Goal: Obtain resource: Obtain resource

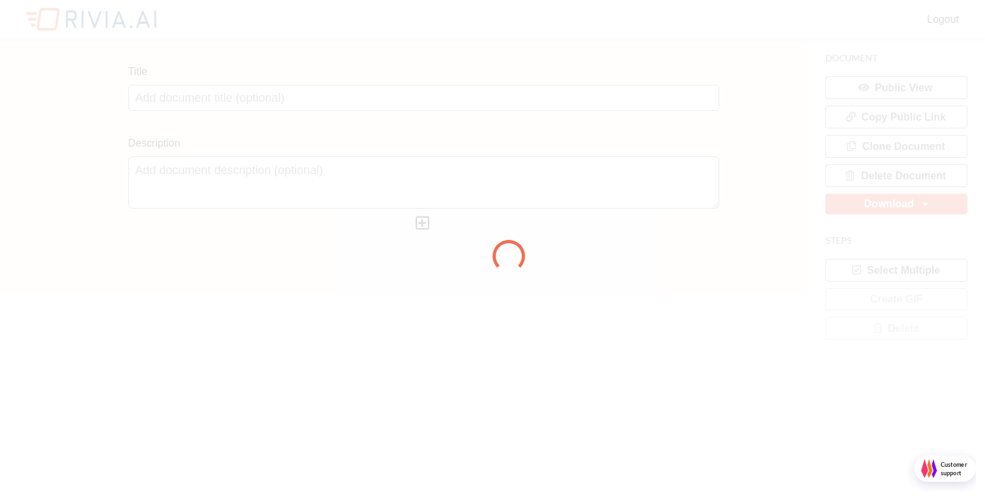
scroll to position [500, 985]
type input "Untitled Document"
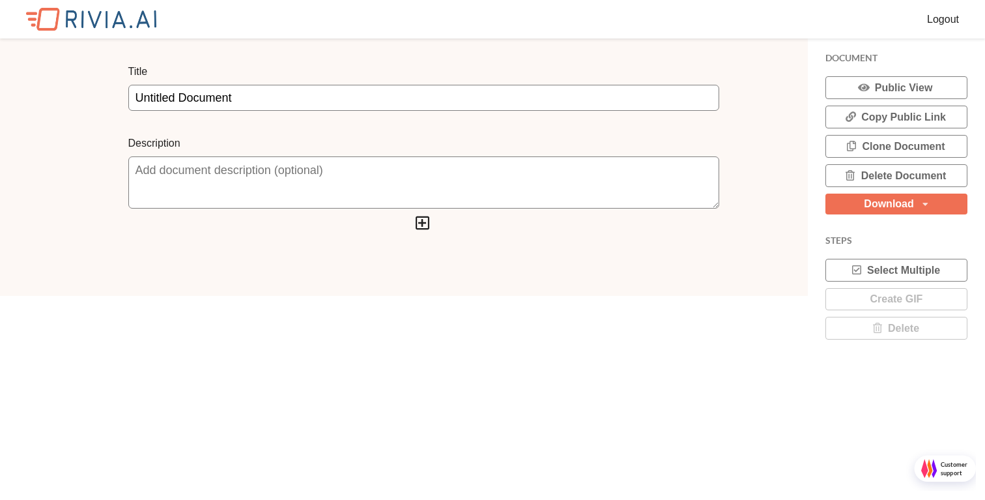
scroll to position [7, 7]
click at [899, 177] on button "Delete Document" at bounding box center [896, 175] width 142 height 23
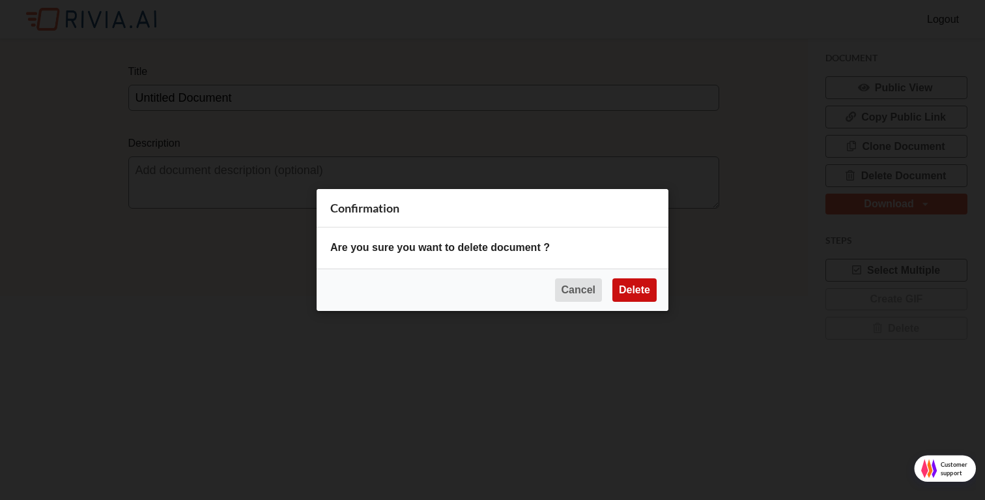
click at [644, 299] on button "Delete" at bounding box center [634, 289] width 44 height 23
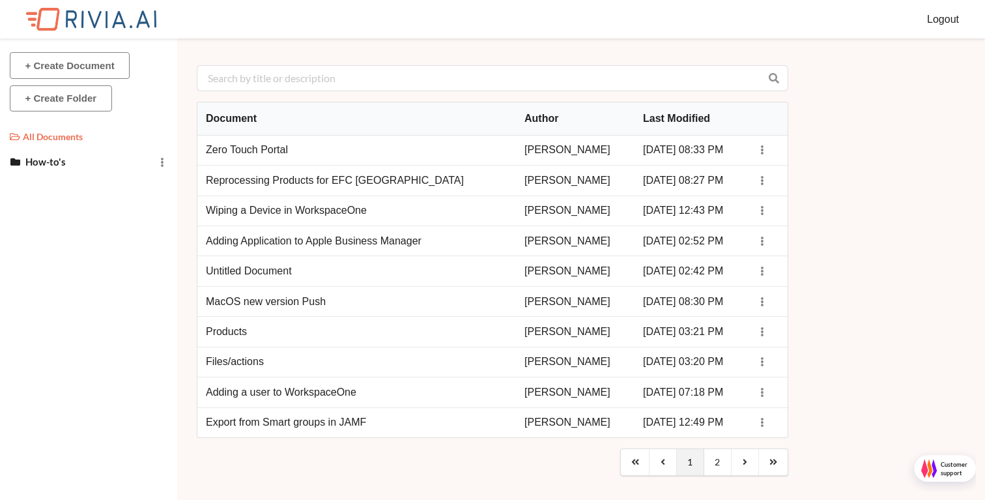
scroll to position [7, 7]
click at [270, 153] on td "Zero Touch Portal" at bounding box center [356, 150] width 319 height 29
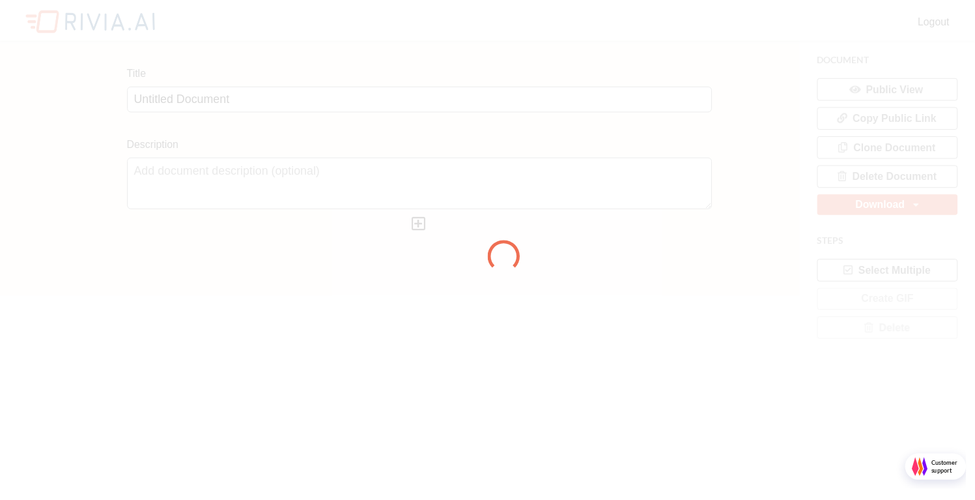
scroll to position [7, 7]
type input "Zero Touch Portal"
type textarea "Removing Zero Touch from Retail Handheld devices"
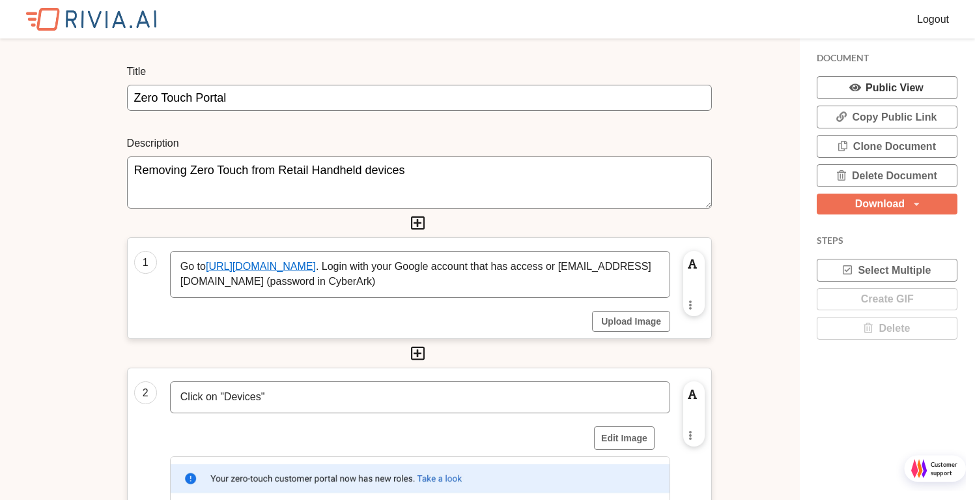
click at [885, 89] on button "Public View" at bounding box center [887, 87] width 141 height 23
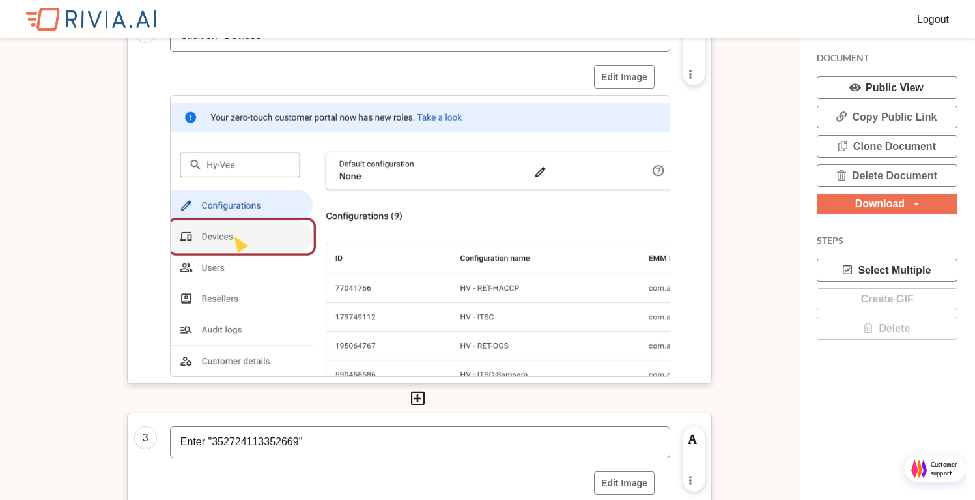
scroll to position [0, 0]
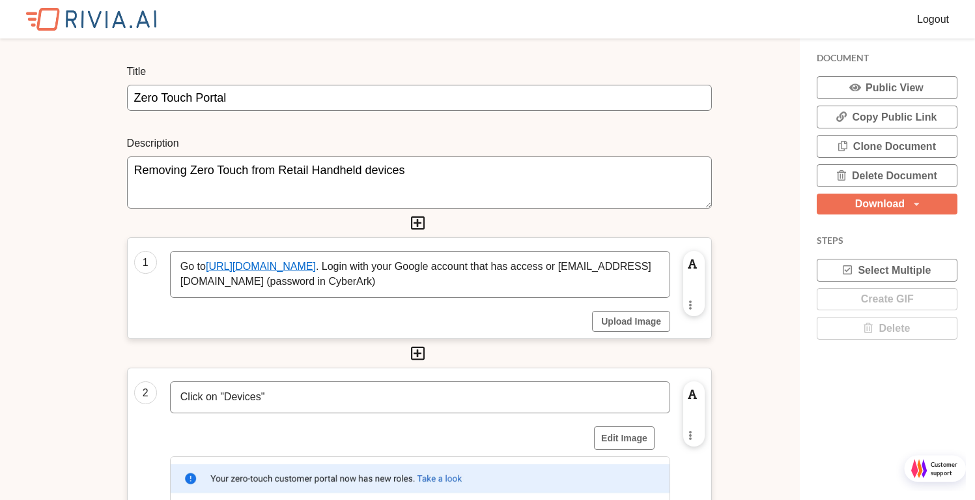
click at [906, 205] on div "Download PDF MD HTML DOCX" at bounding box center [887, 203] width 141 height 21
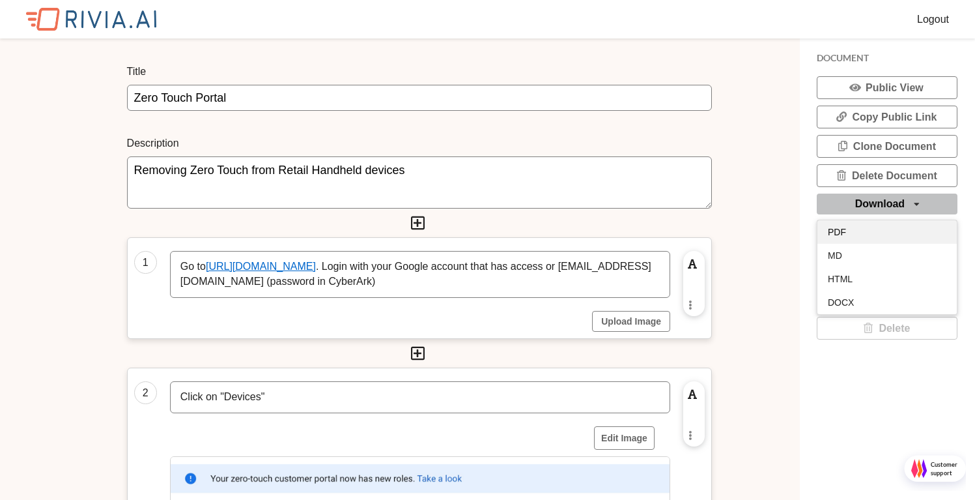
click at [868, 230] on div "PDF" at bounding box center [887, 231] width 139 height 23
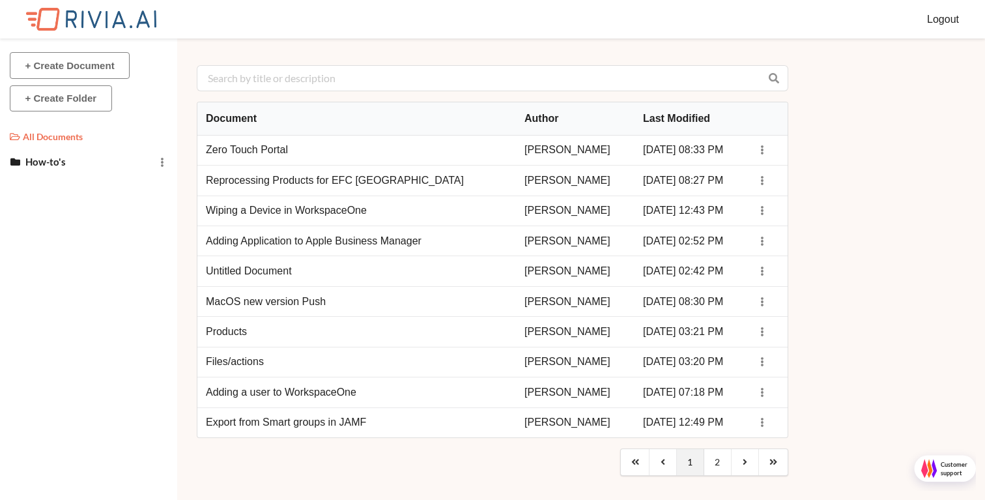
scroll to position [7, 7]
click at [765, 177] on div "Move to folder Delete document" at bounding box center [763, 180] width 16 height 13
click at [308, 186] on td "Reprocessing Products for EFC [GEOGRAPHIC_DATA]" at bounding box center [356, 180] width 319 height 30
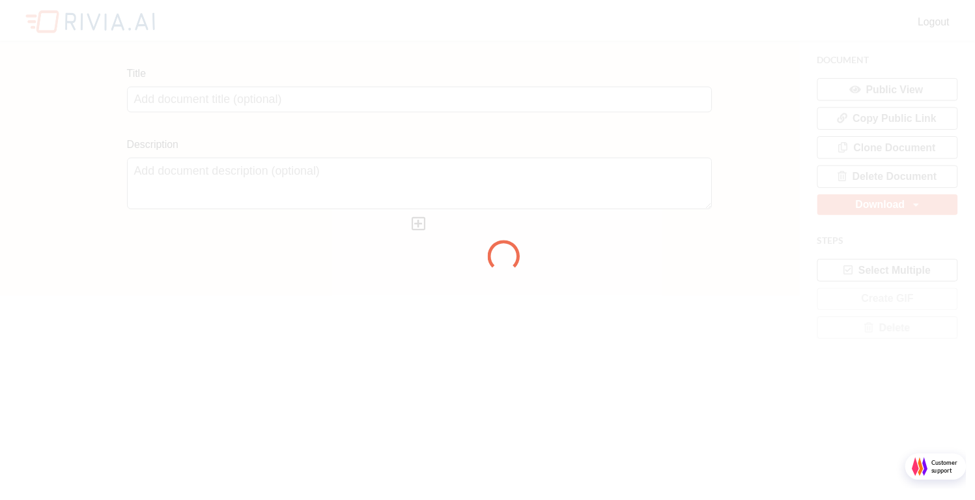
scroll to position [7, 7]
type input "Reprocessing Products for EFC [GEOGRAPHIC_DATA]"
type textarea "EFC Manhattan SSO not showing up due to Zebra MX not being installed first."
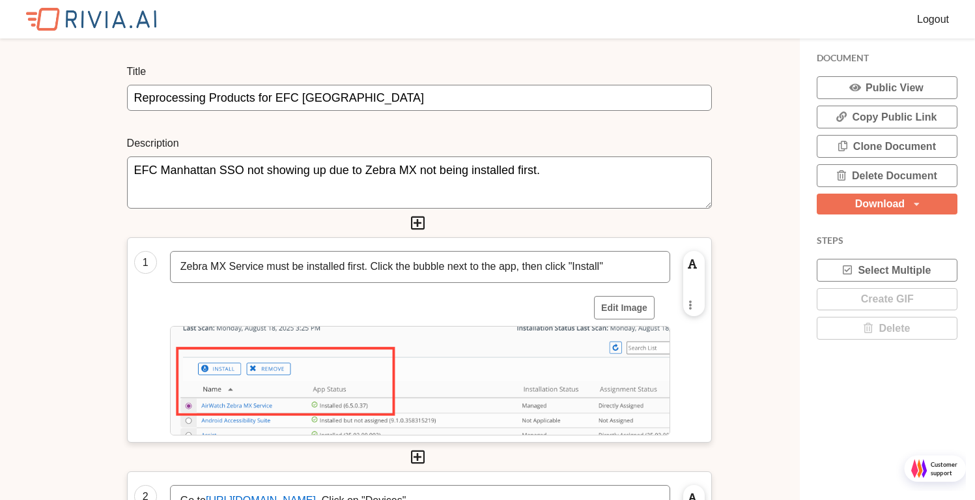
click at [896, 201] on div "Download" at bounding box center [880, 204] width 50 height 10
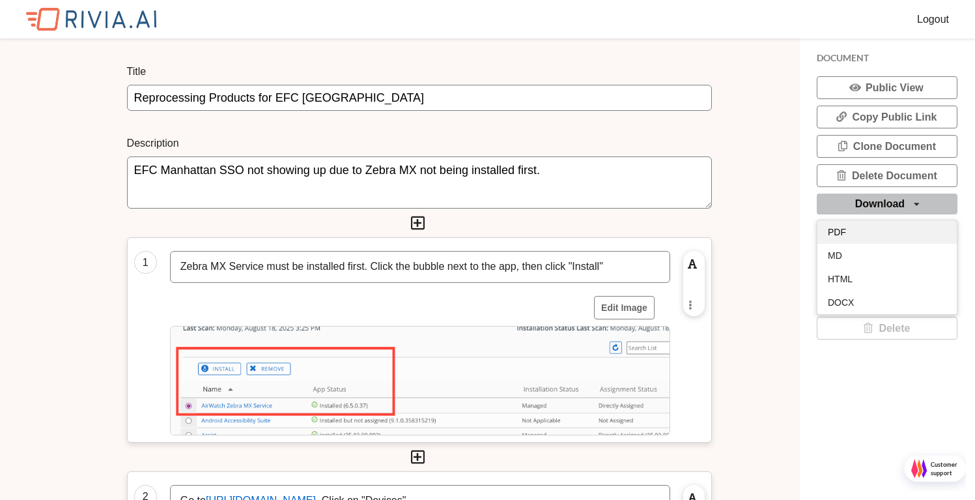
click at [868, 228] on div "PDF" at bounding box center [887, 231] width 139 height 23
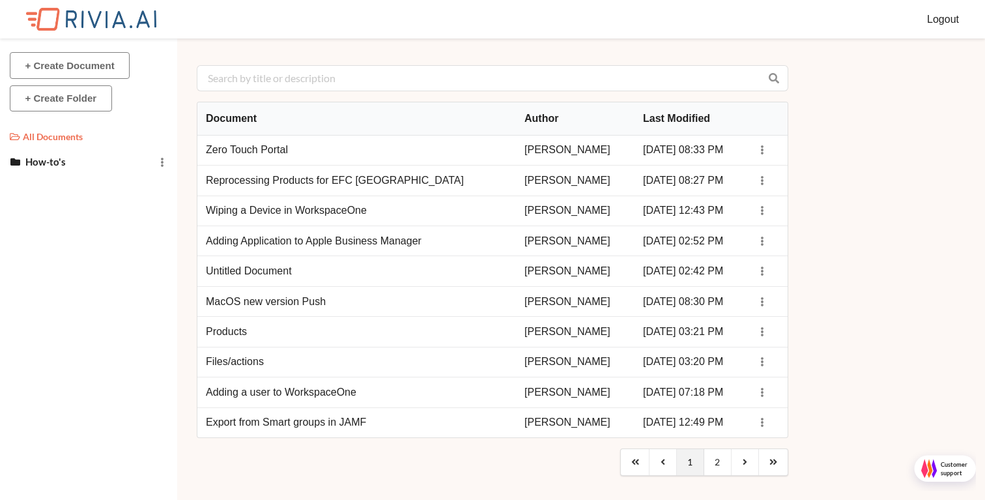
scroll to position [7, 7]
click at [245, 213] on td "Wiping a Device in WorkspaceOne" at bounding box center [356, 210] width 319 height 30
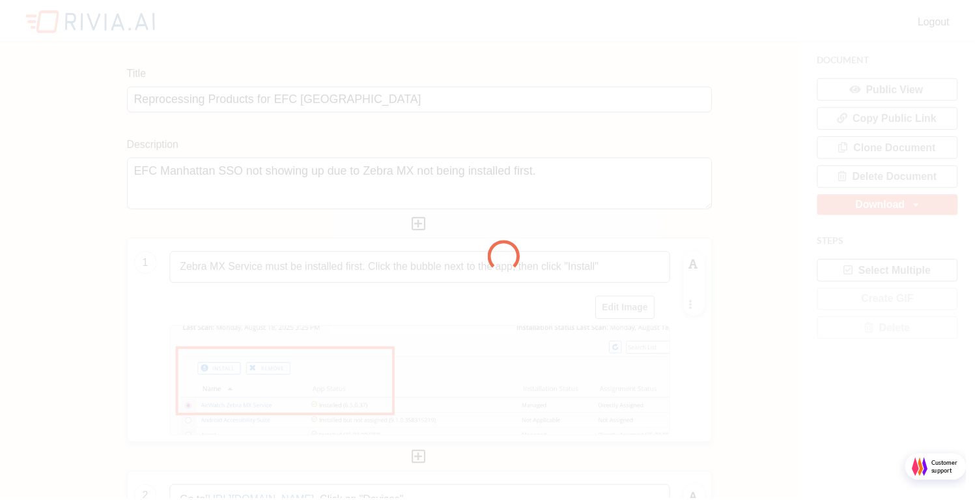
scroll to position [7, 7]
type input "Wiping a Device in WorkspaceOne"
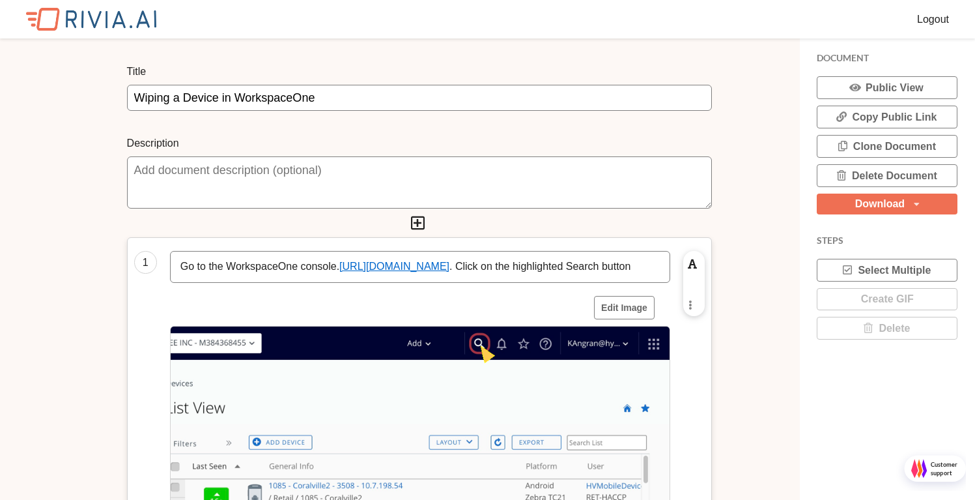
click at [906, 203] on div "Download PDF MD HTML DOCX" at bounding box center [887, 203] width 141 height 21
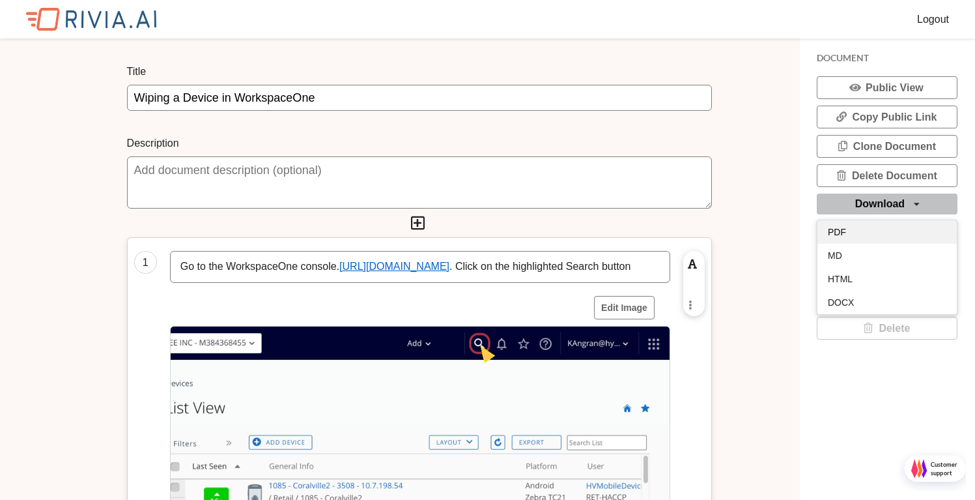
click at [853, 229] on div "PDF" at bounding box center [887, 231] width 139 height 23
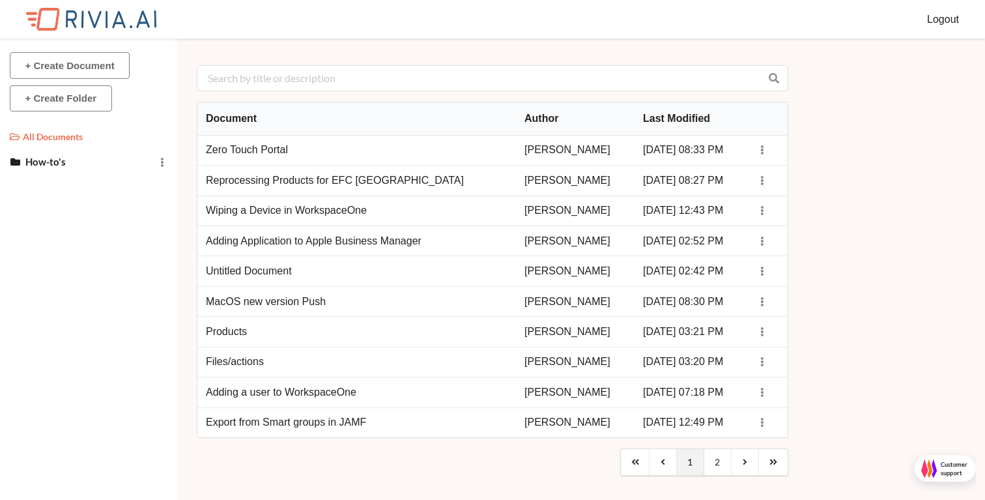
scroll to position [7, 7]
click at [251, 361] on td "Files/actions" at bounding box center [356, 362] width 319 height 30
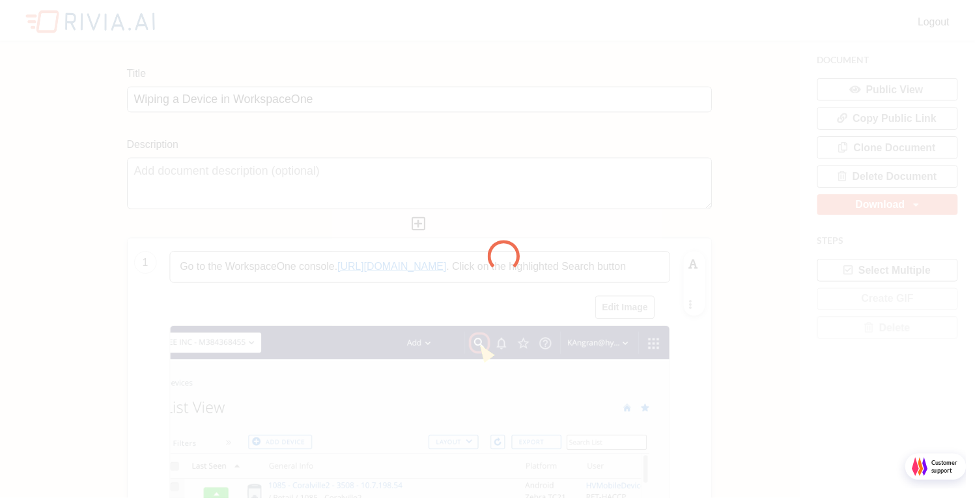
scroll to position [7, 7]
type input "Files/actions"
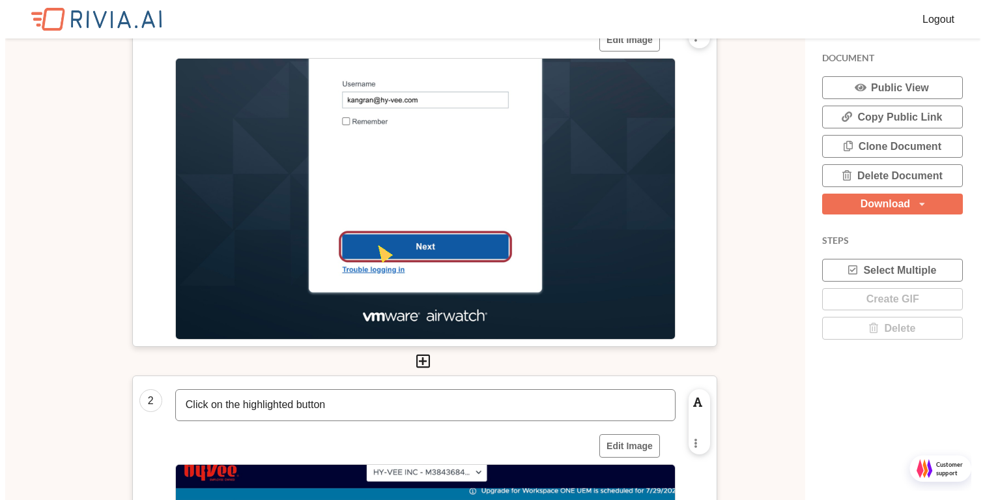
scroll to position [0, 0]
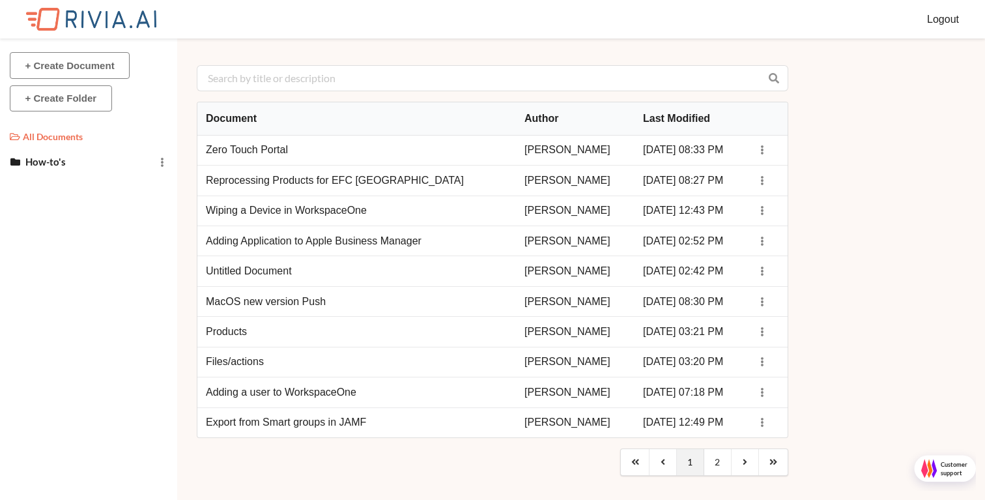
scroll to position [7, 7]
click at [253, 391] on td "Adding a user to WorkspaceOne" at bounding box center [356, 392] width 319 height 30
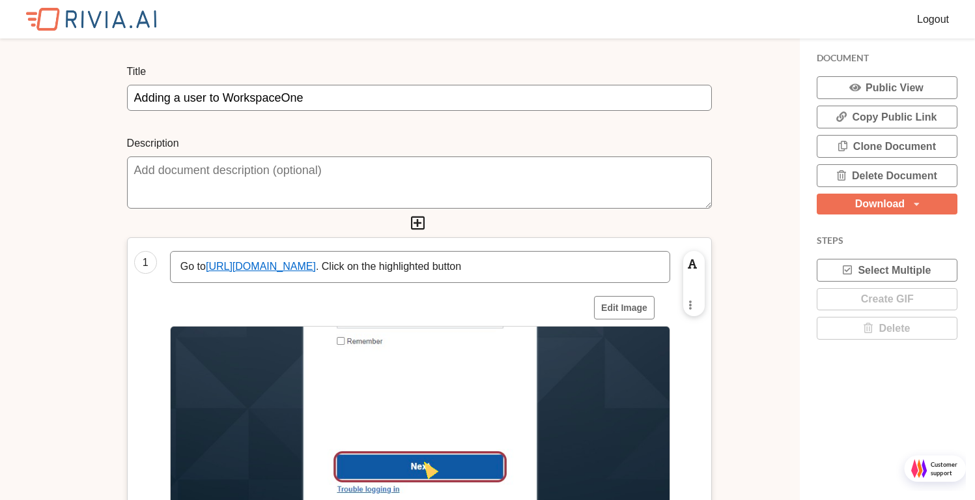
click at [414, 100] on input "Adding a user to WorkspaceOne" at bounding box center [419, 98] width 585 height 26
type input "Adding a user to WorkspaceOne (Old)"
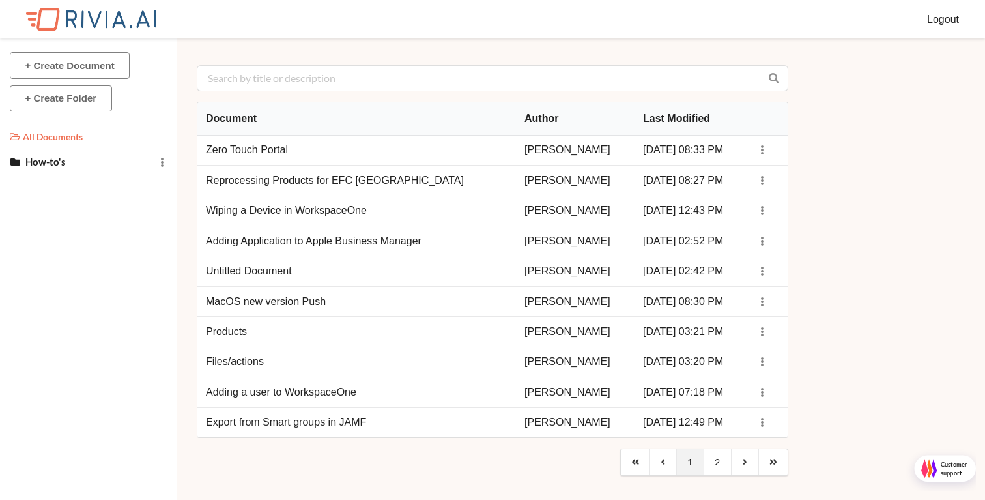
click at [236, 334] on td "Products" at bounding box center [356, 331] width 319 height 30
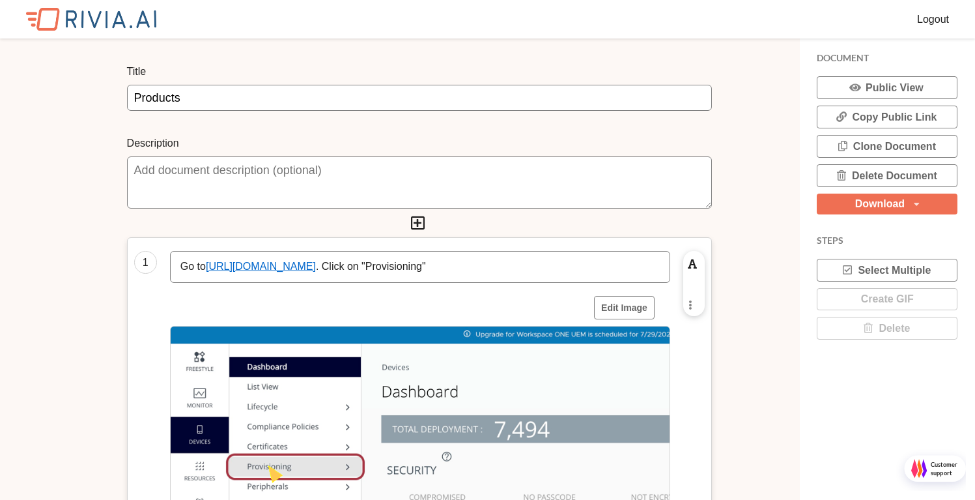
click at [254, 100] on input "Products" at bounding box center [419, 98] width 585 height 26
type input "Products (OLD)"
click at [98, 25] on img at bounding box center [91, 19] width 130 height 23
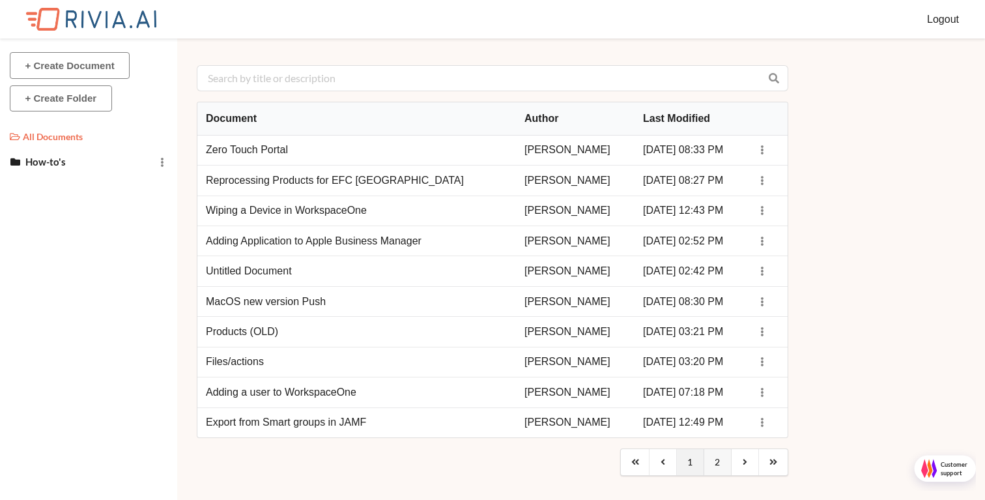
click at [717, 465] on link "2" at bounding box center [717, 462] width 27 height 26
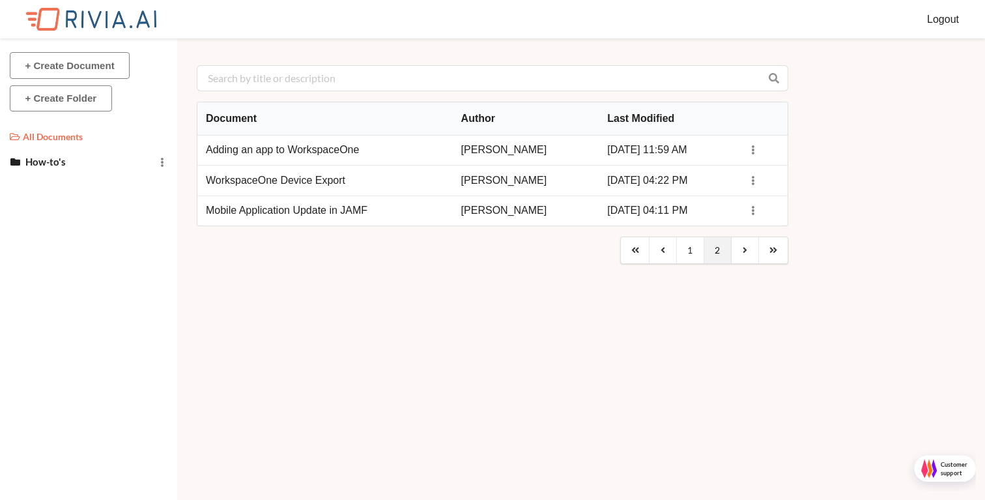
click at [246, 149] on td "Adding an app to WorkspaceOne" at bounding box center [324, 150] width 255 height 29
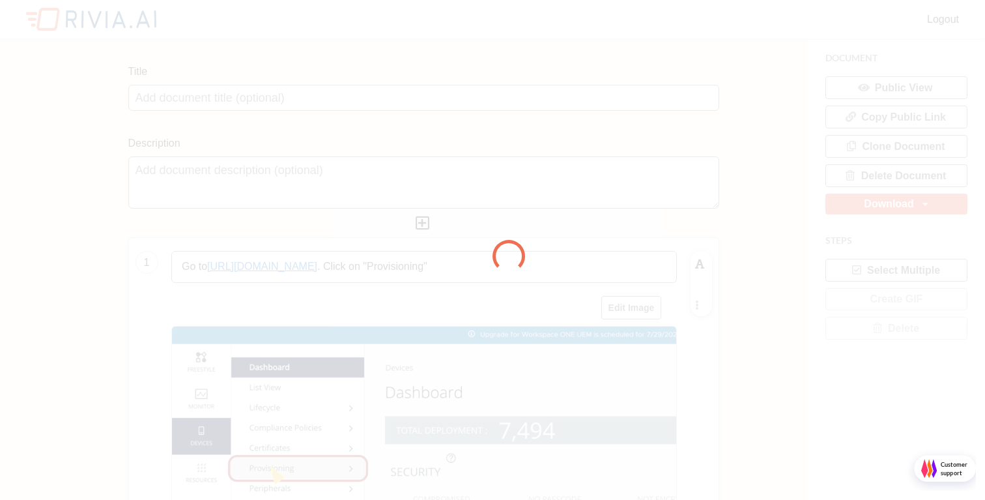
type input "Adding an app to WorkspaceOne"
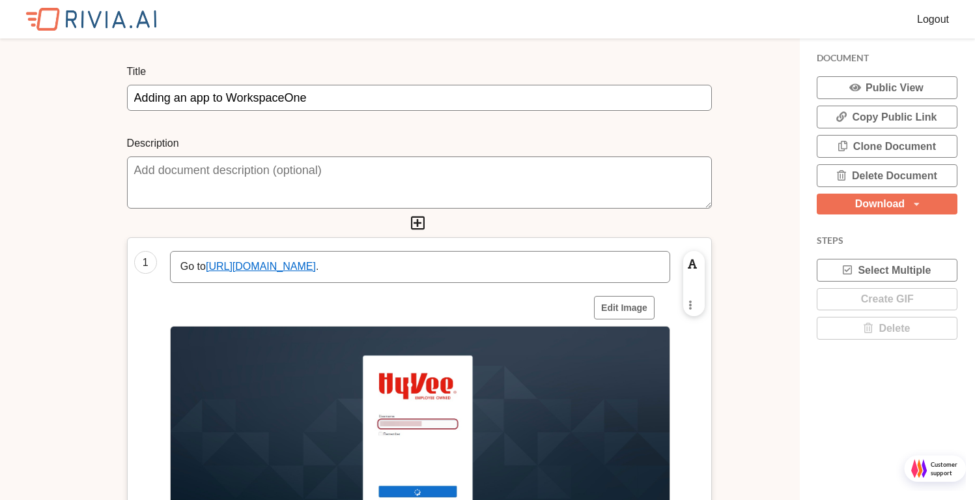
click at [881, 204] on div "Download" at bounding box center [880, 204] width 50 height 10
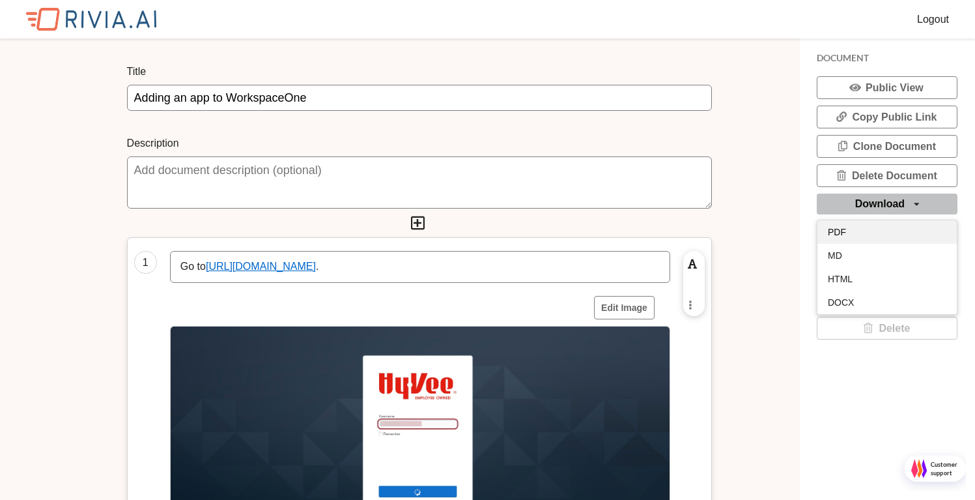
click at [848, 237] on div "PDF" at bounding box center [887, 231] width 139 height 23
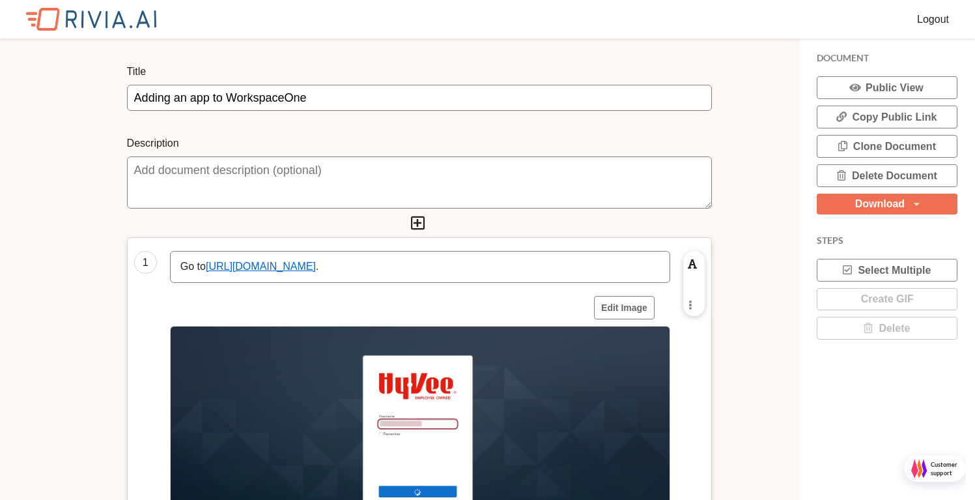
click at [143, 19] on img at bounding box center [91, 19] width 130 height 23
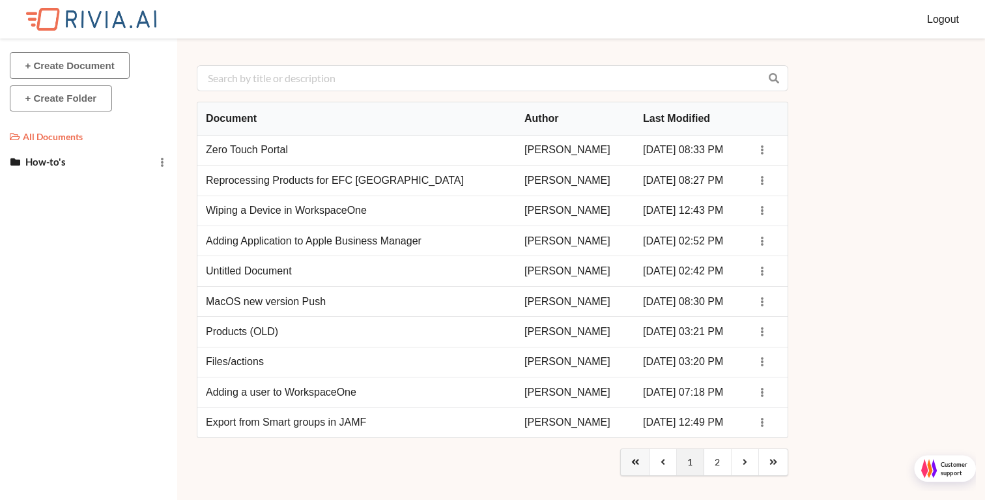
scroll to position [7, 7]
click at [710, 463] on link "2" at bounding box center [717, 462] width 27 height 26
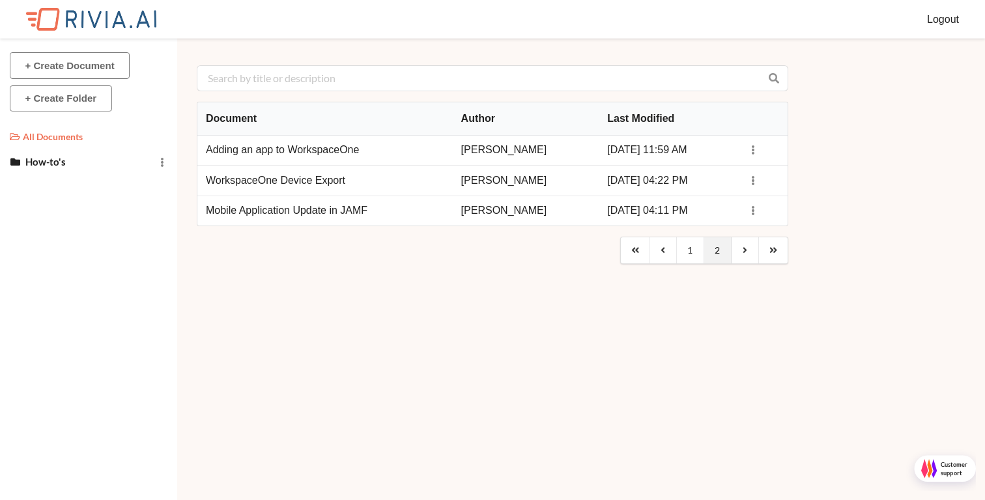
click at [291, 212] on td "Mobile Application Update in JAMF" at bounding box center [324, 210] width 255 height 30
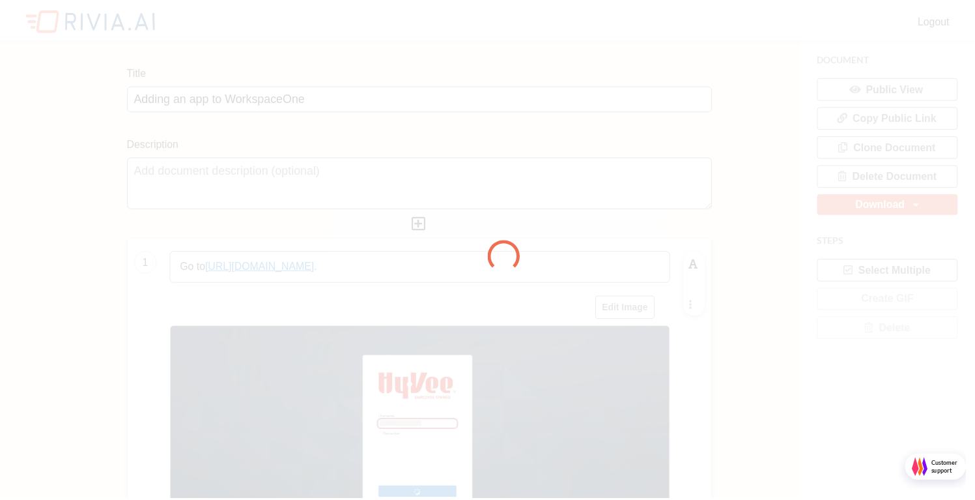
scroll to position [7, 7]
type input "Mobile Application Update in JAMF"
type textarea "How to force update of an App"
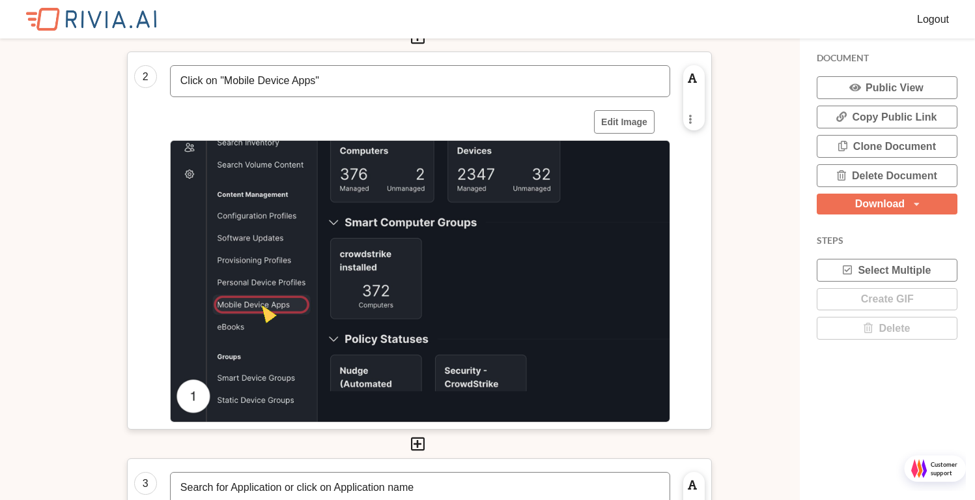
scroll to position [0, 0]
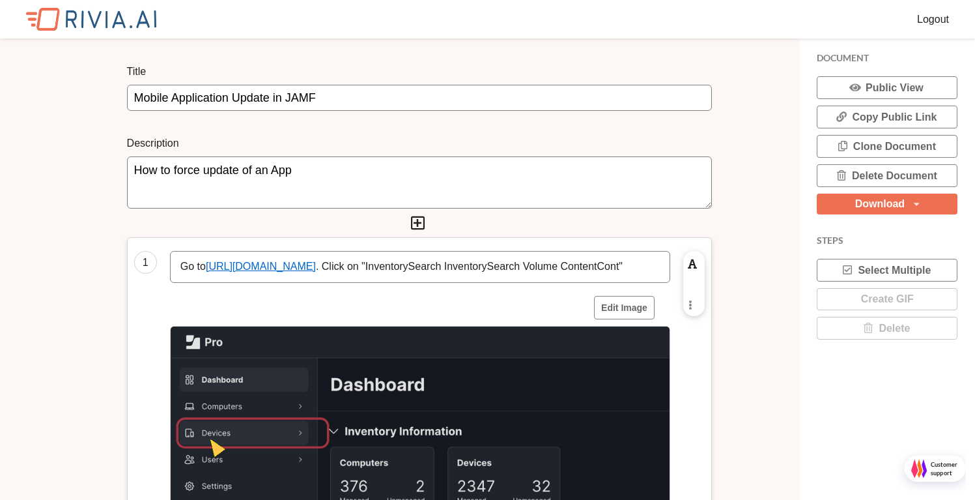
click at [897, 199] on div "Download" at bounding box center [880, 204] width 50 height 10
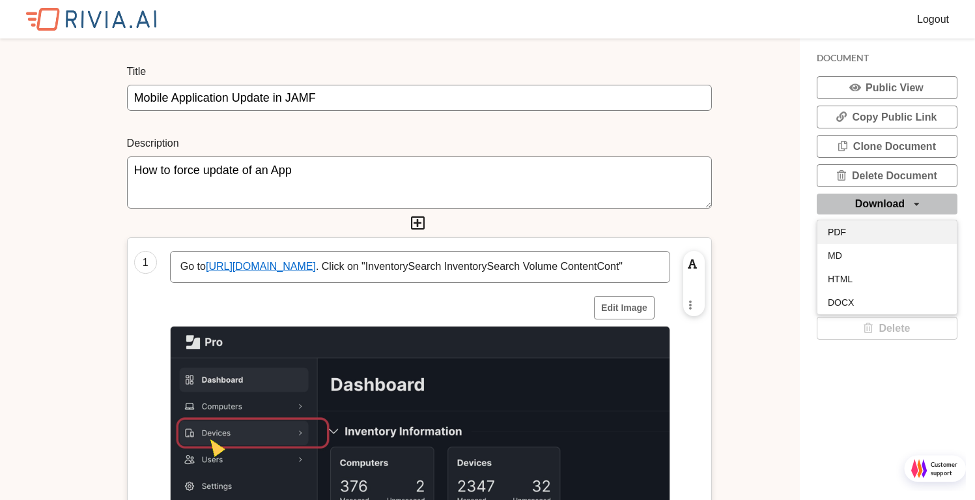
click at [853, 225] on div "PDF" at bounding box center [887, 231] width 139 height 23
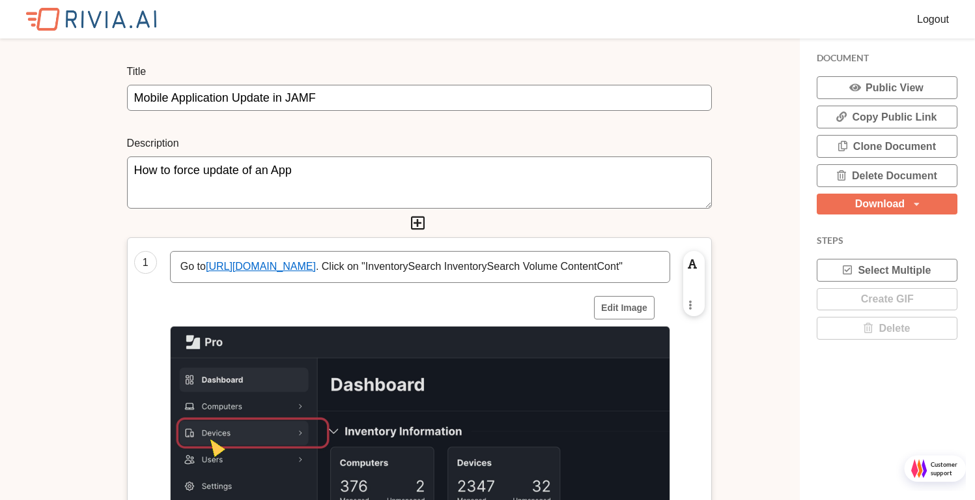
click at [72, 16] on img at bounding box center [91, 19] width 130 height 23
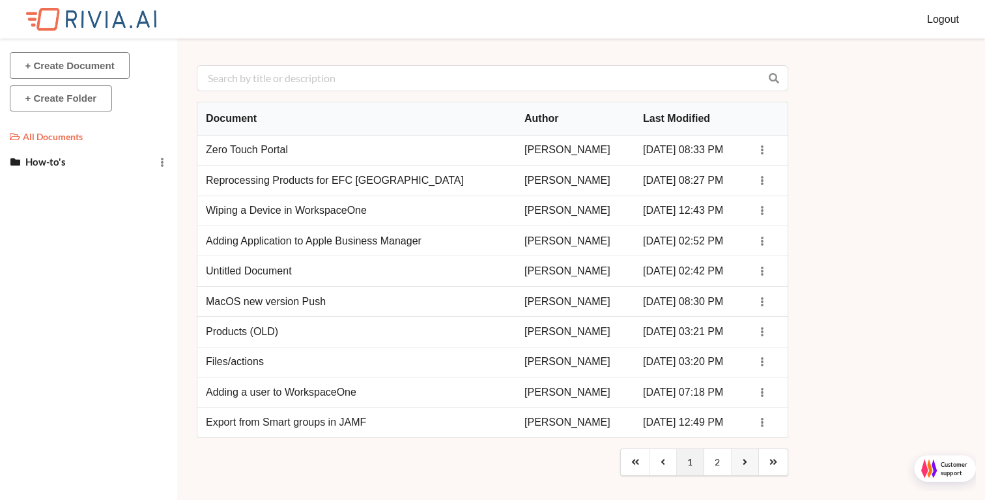
scroll to position [7, 7]
click at [721, 462] on link "2" at bounding box center [717, 462] width 27 height 26
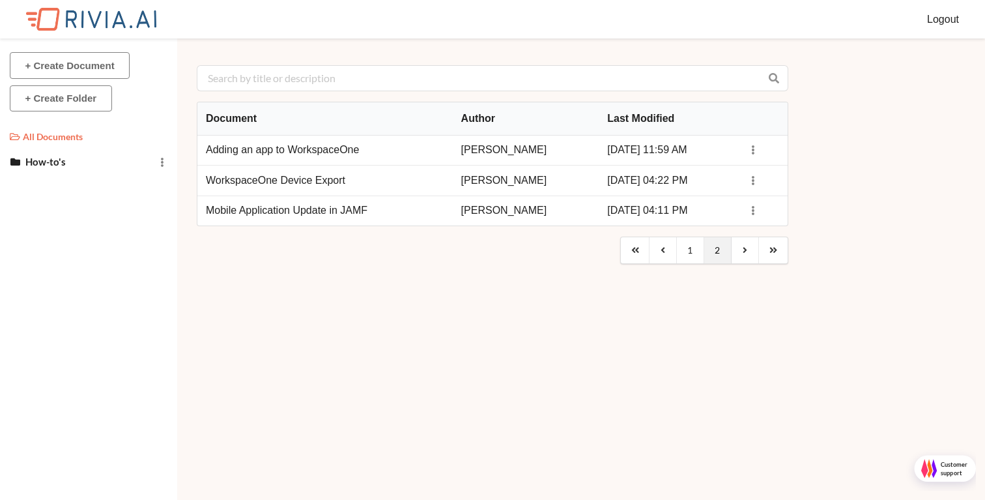
click at [301, 181] on td "WorkspaceOne Device Export" at bounding box center [324, 180] width 255 height 30
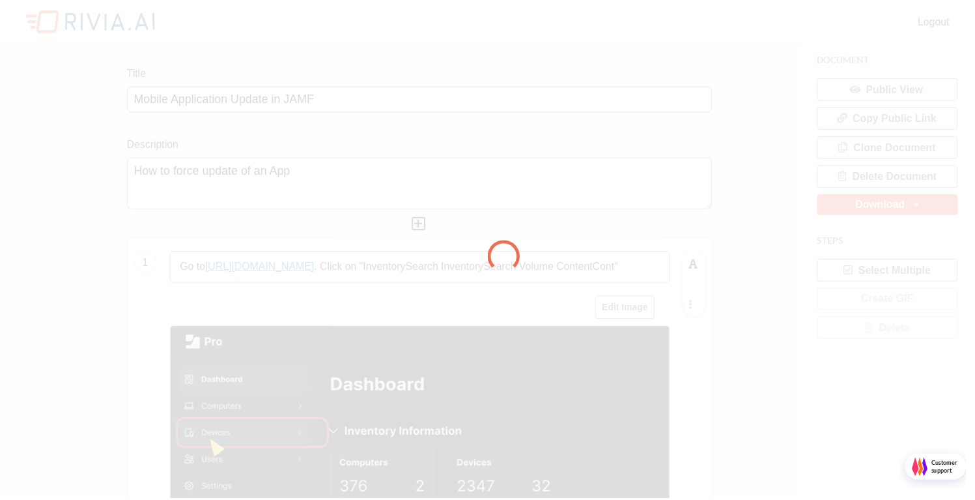
scroll to position [7, 7]
type input "WorkspaceOne Device Export"
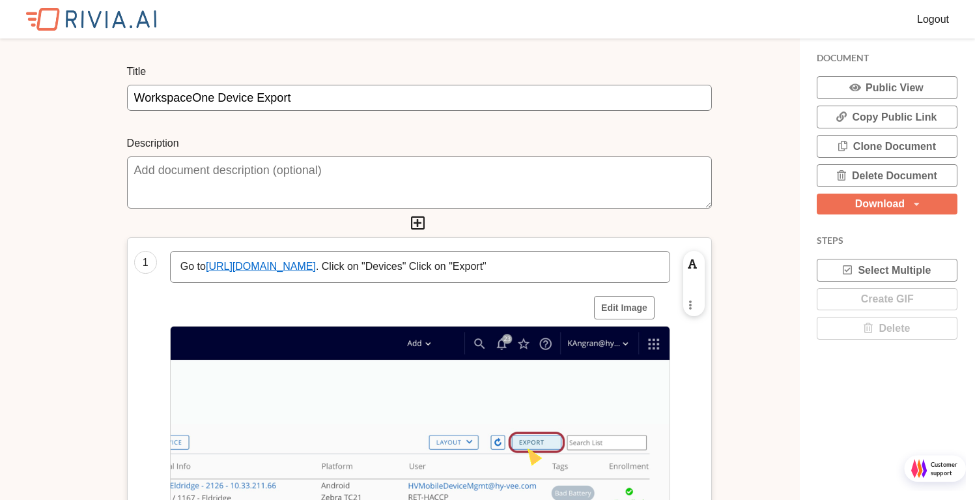
click at [882, 209] on div "Download" at bounding box center [880, 204] width 50 height 10
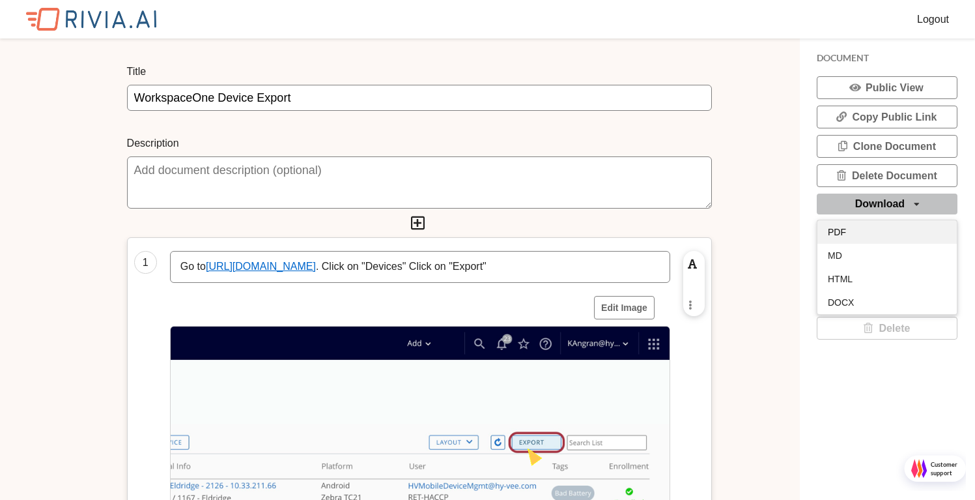
click at [833, 235] on span "PDF" at bounding box center [837, 232] width 18 height 10
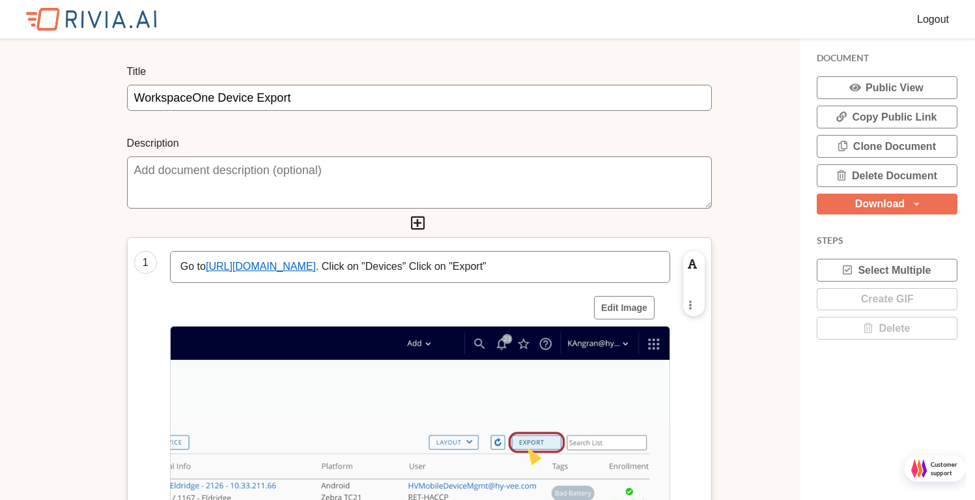
click at [83, 8] on img at bounding box center [91, 19] width 130 height 23
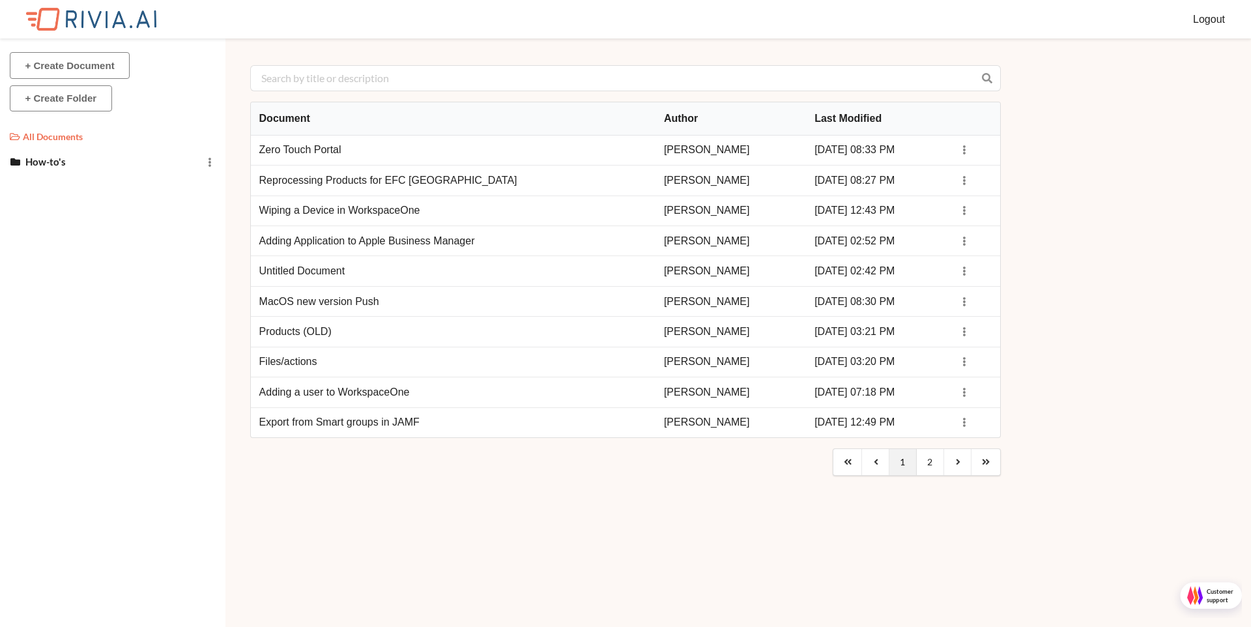
scroll to position [627, 1251]
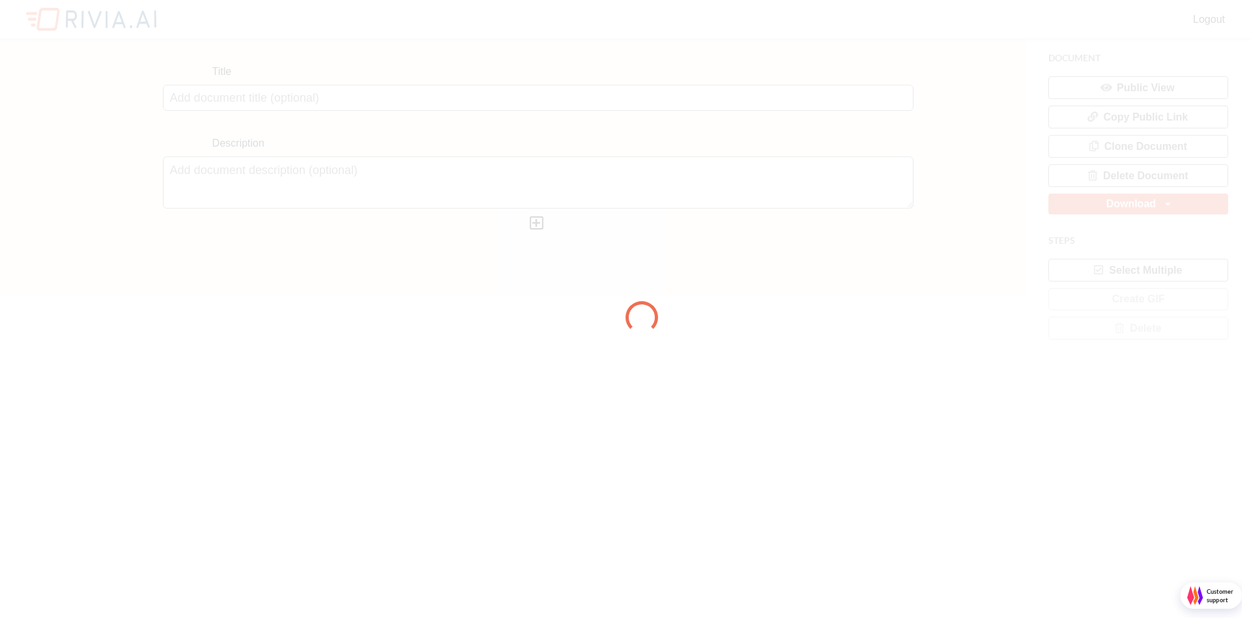
scroll to position [7, 7]
type input "Untitled Document"
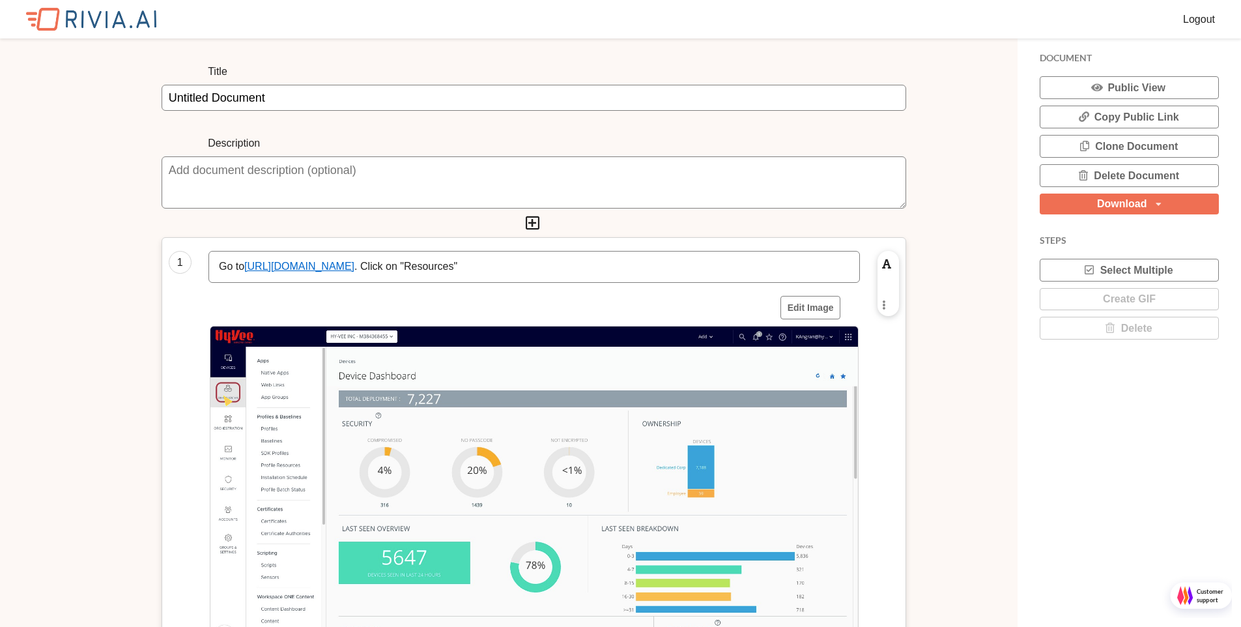
click at [472, 177] on textarea at bounding box center [534, 182] width 745 height 52
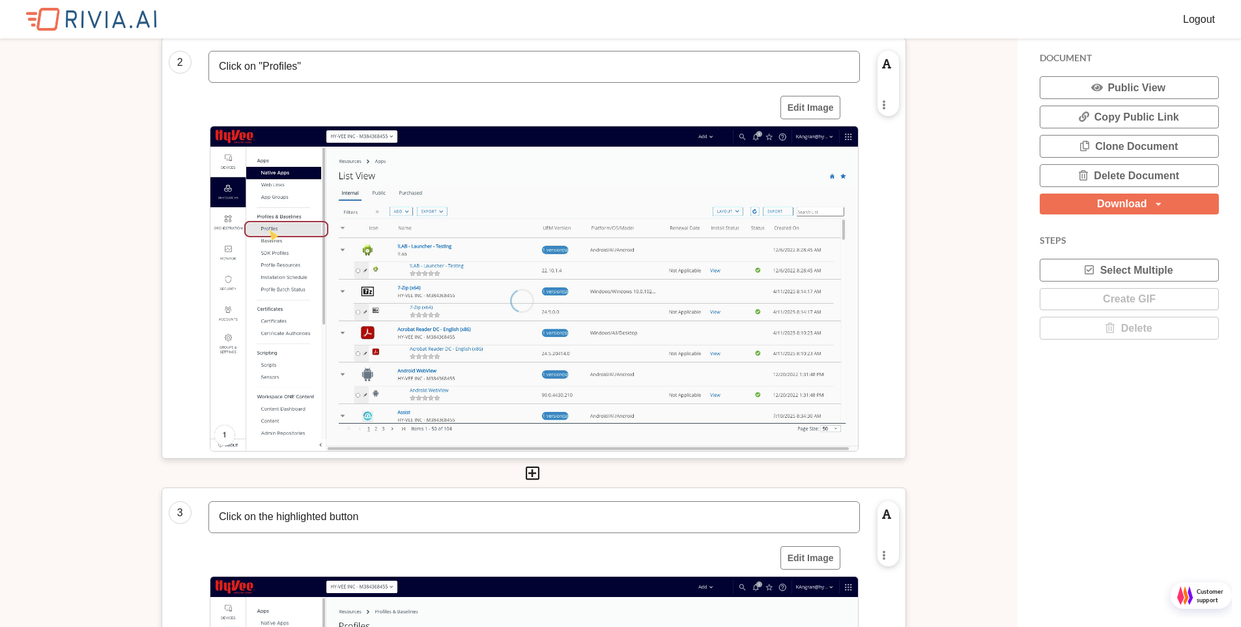
scroll to position [928, 0]
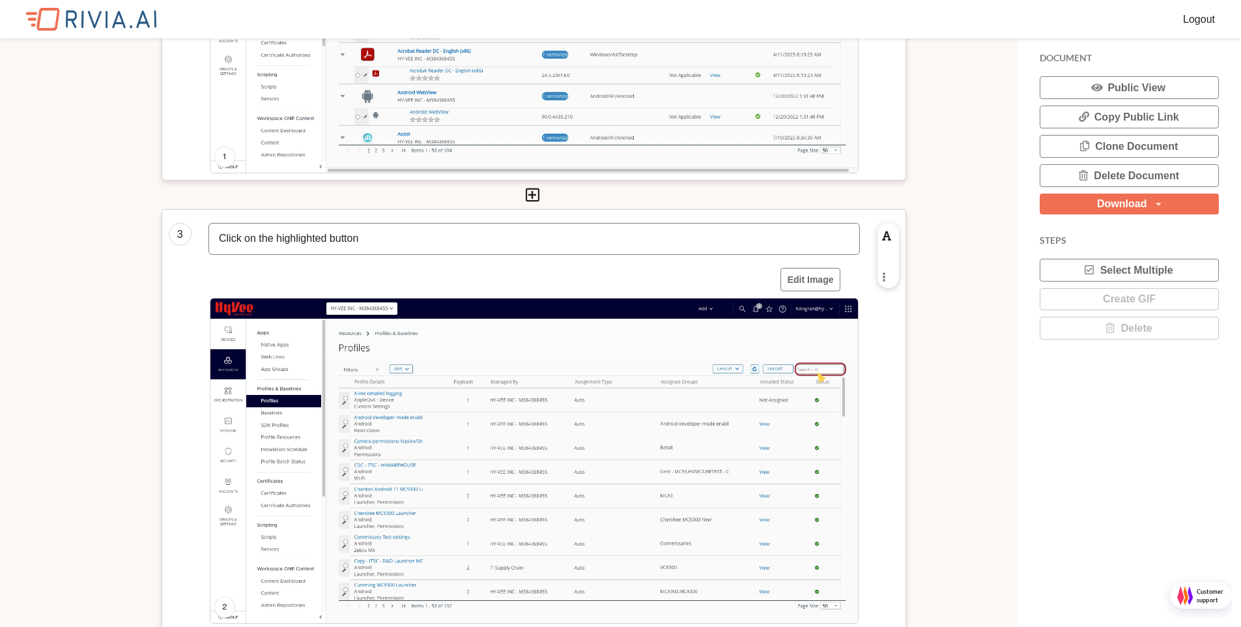
type textarea "Adding a system app to WorkspaceONE Launcher"
drag, startPoint x: 398, startPoint y: 238, endPoint x: 399, endPoint y: 230, distance: 8.6
click at [399, 238] on p "Click on the highlighted button" at bounding box center [534, 238] width 631 height 15
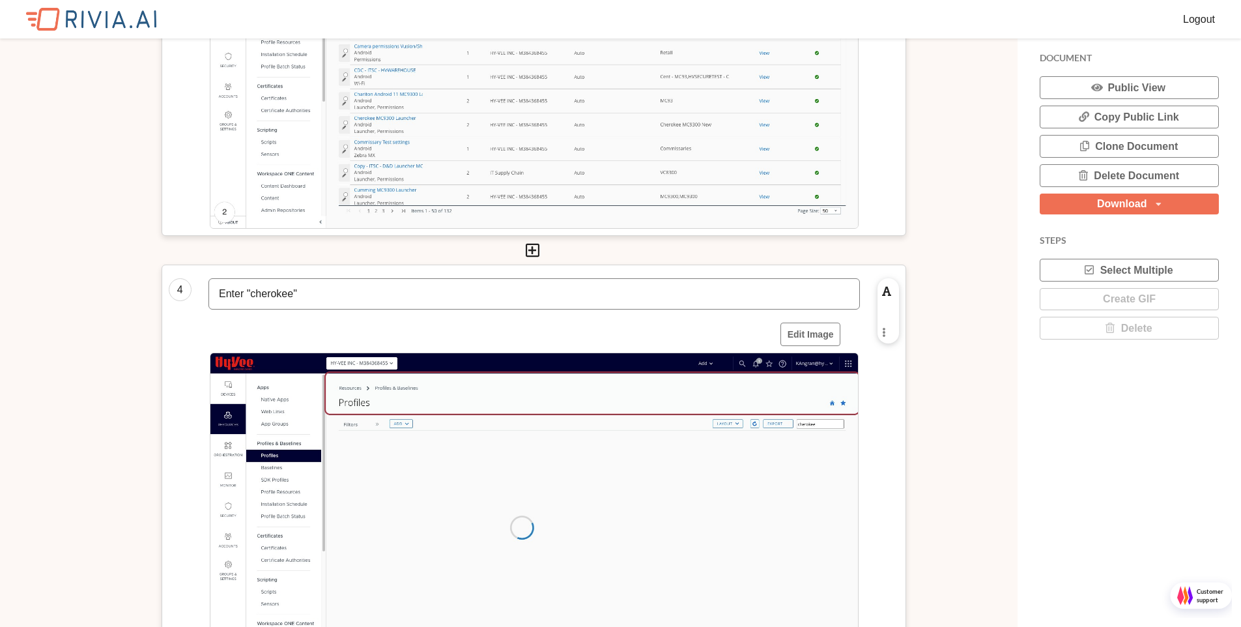
scroll to position [1328, 0]
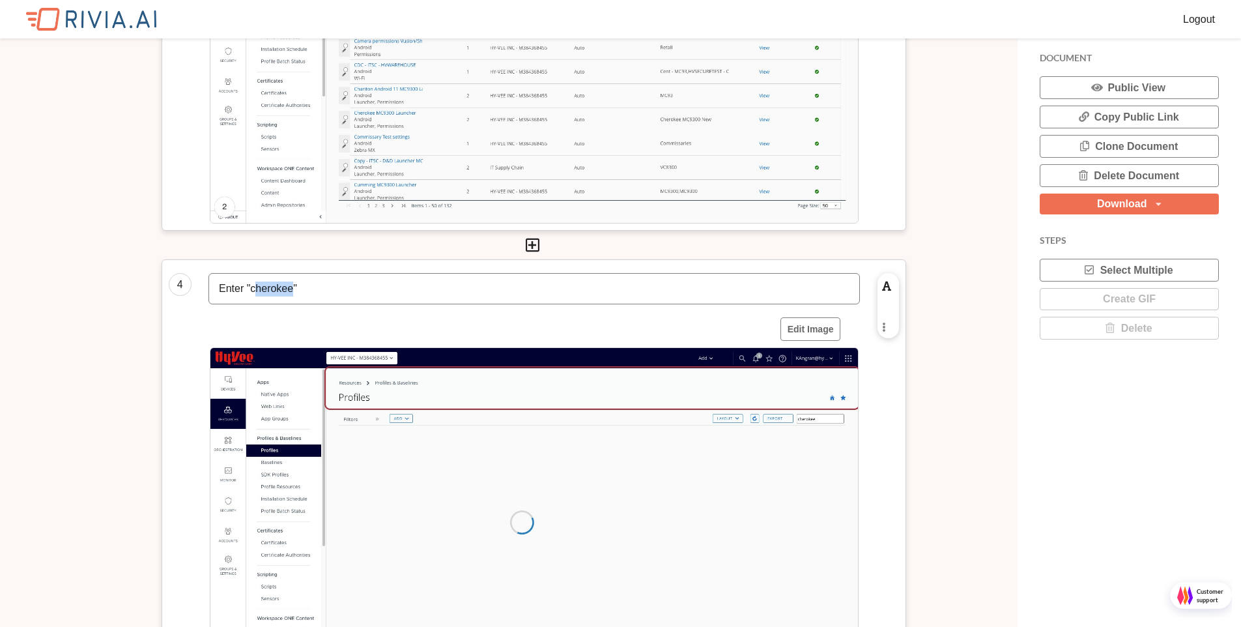
drag, startPoint x: 296, startPoint y: 290, endPoint x: 256, endPoint y: 291, distance: 39.8
click at [256, 291] on p "Enter "cherokee"" at bounding box center [534, 288] width 631 height 15
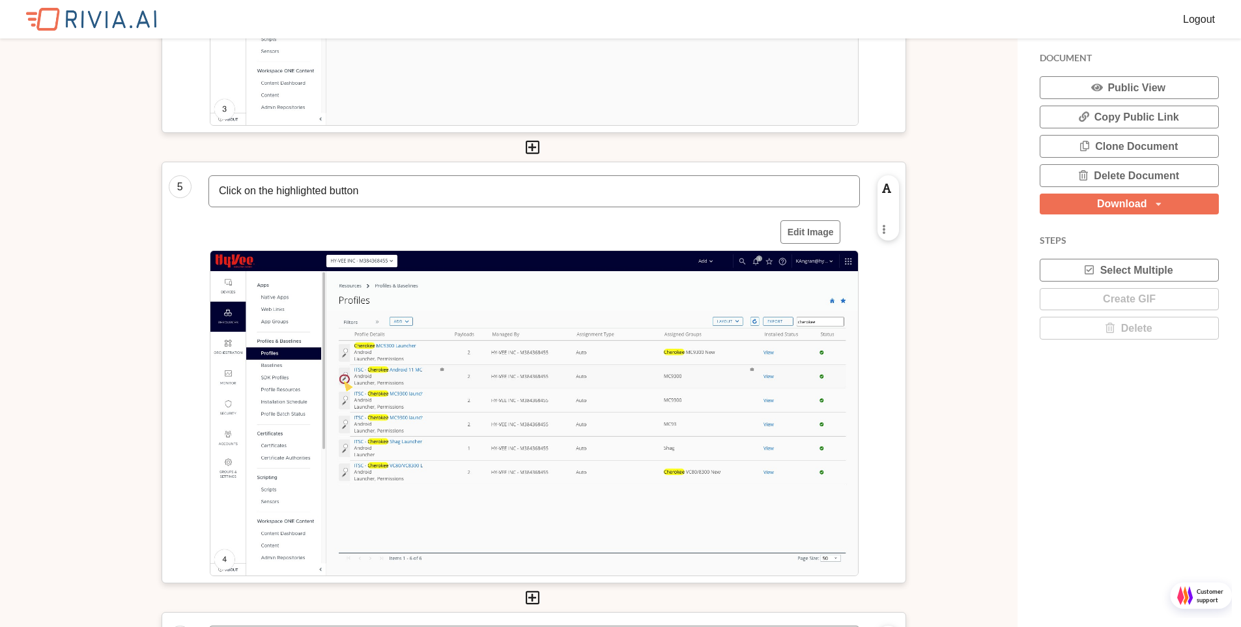
scroll to position [1882, 0]
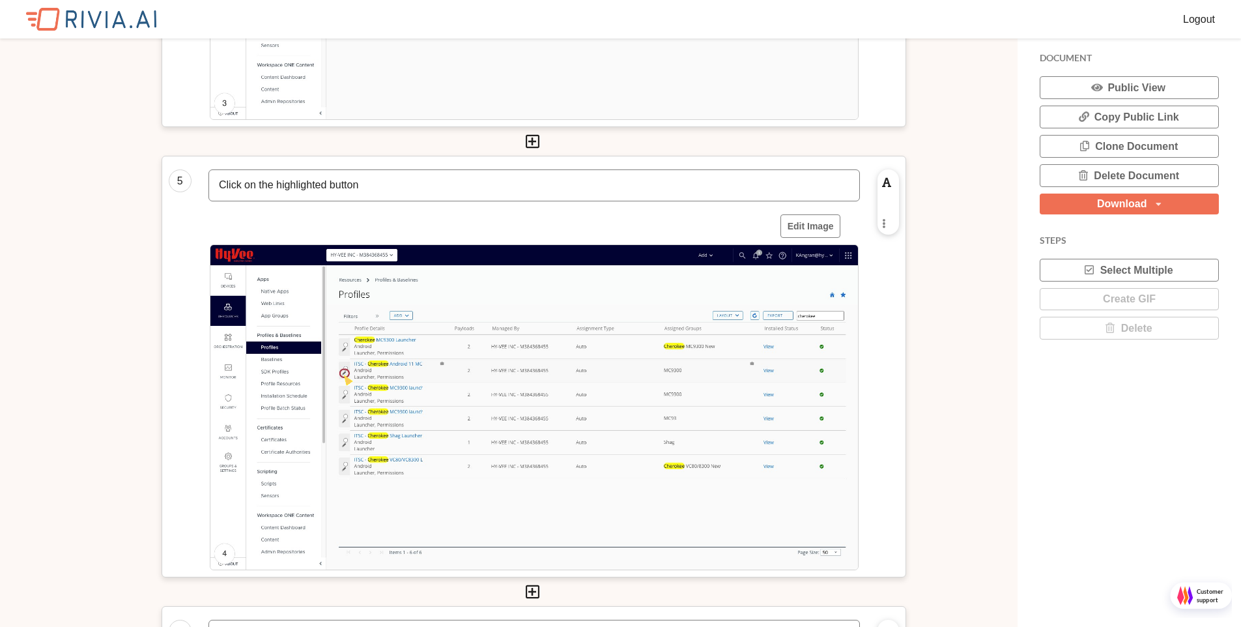
click at [401, 188] on p "Click on the highlighted button" at bounding box center [534, 185] width 631 height 15
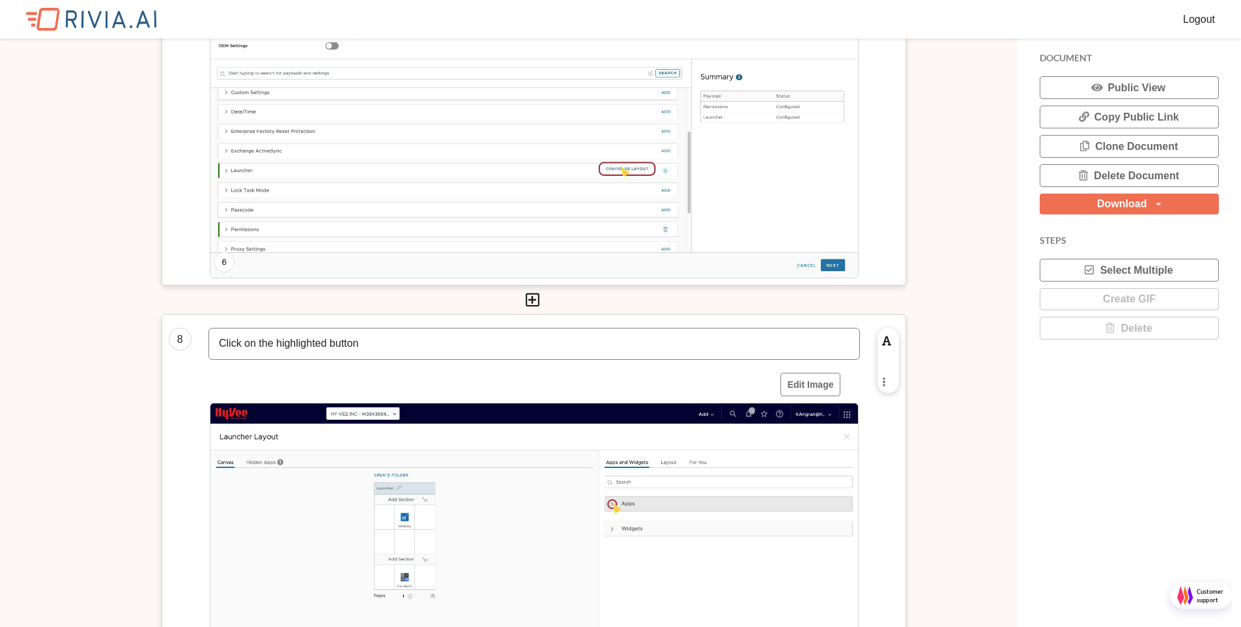
scroll to position [3167, 0]
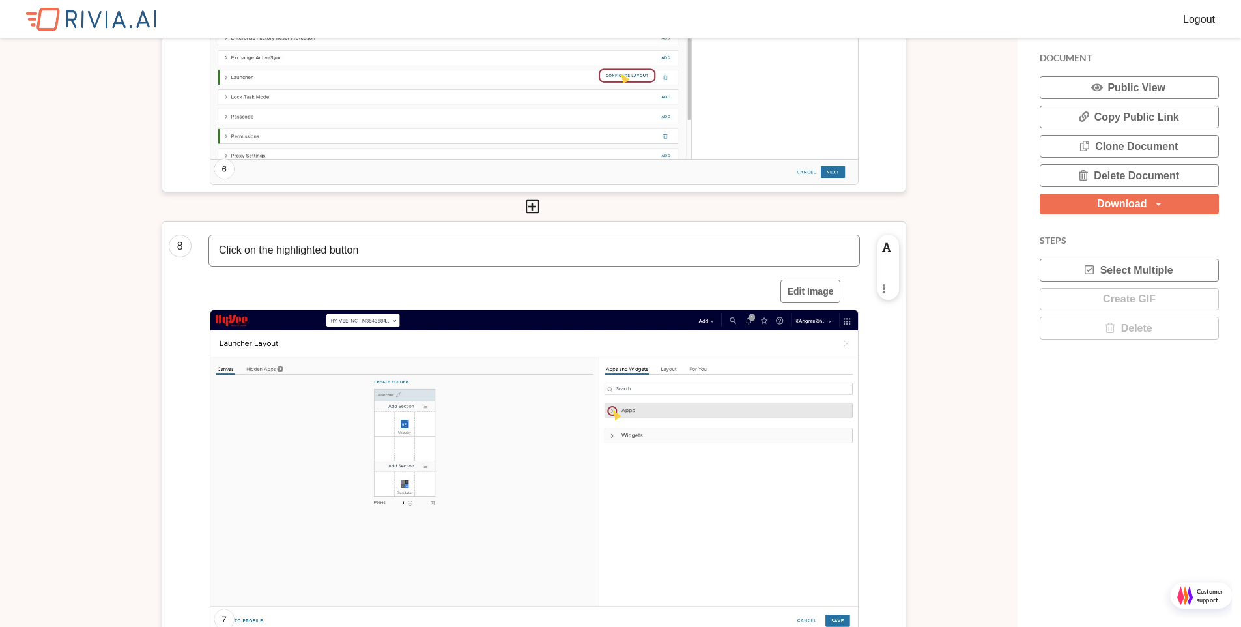
click at [392, 254] on p "Click on the highlighted button" at bounding box center [534, 250] width 631 height 15
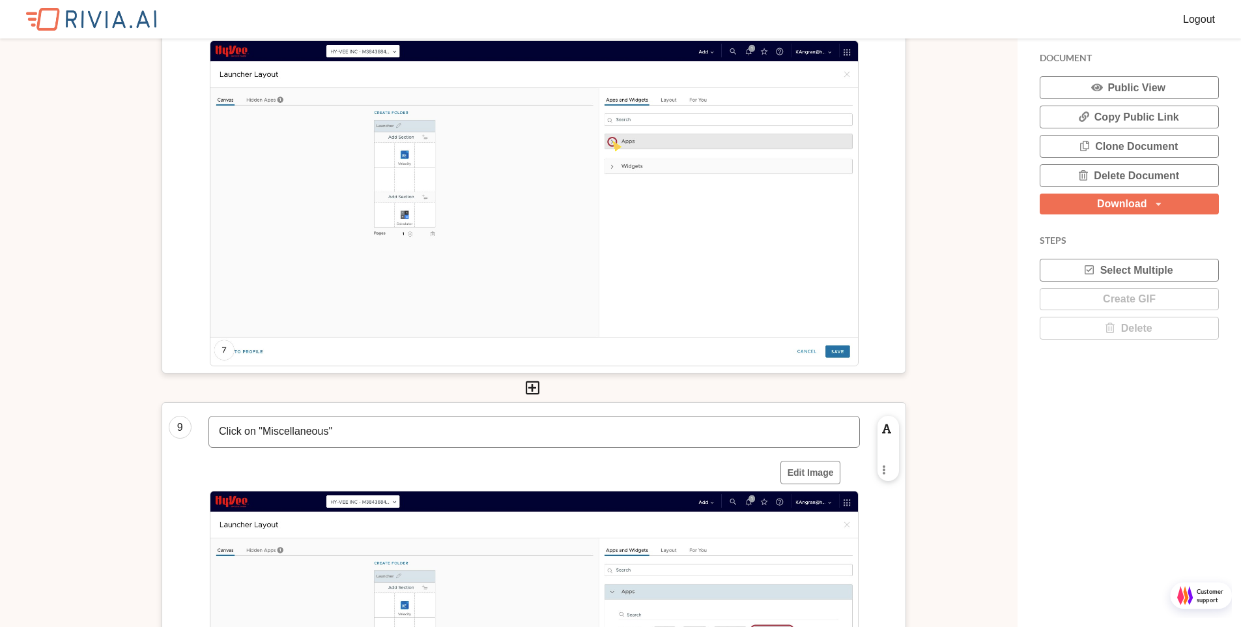
scroll to position [0, 0]
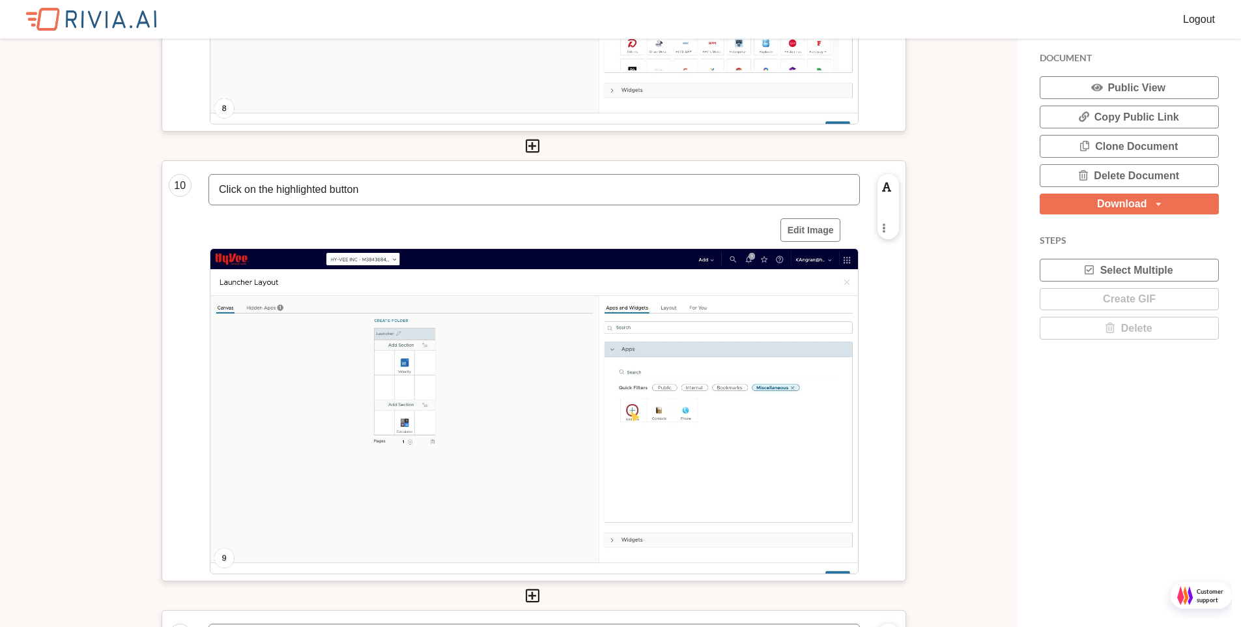
drag, startPoint x: 382, startPoint y: 188, endPoint x: 417, endPoint y: 158, distance: 46.2
click at [417, 190] on p "Click on the highlighted button" at bounding box center [534, 189] width 631 height 15
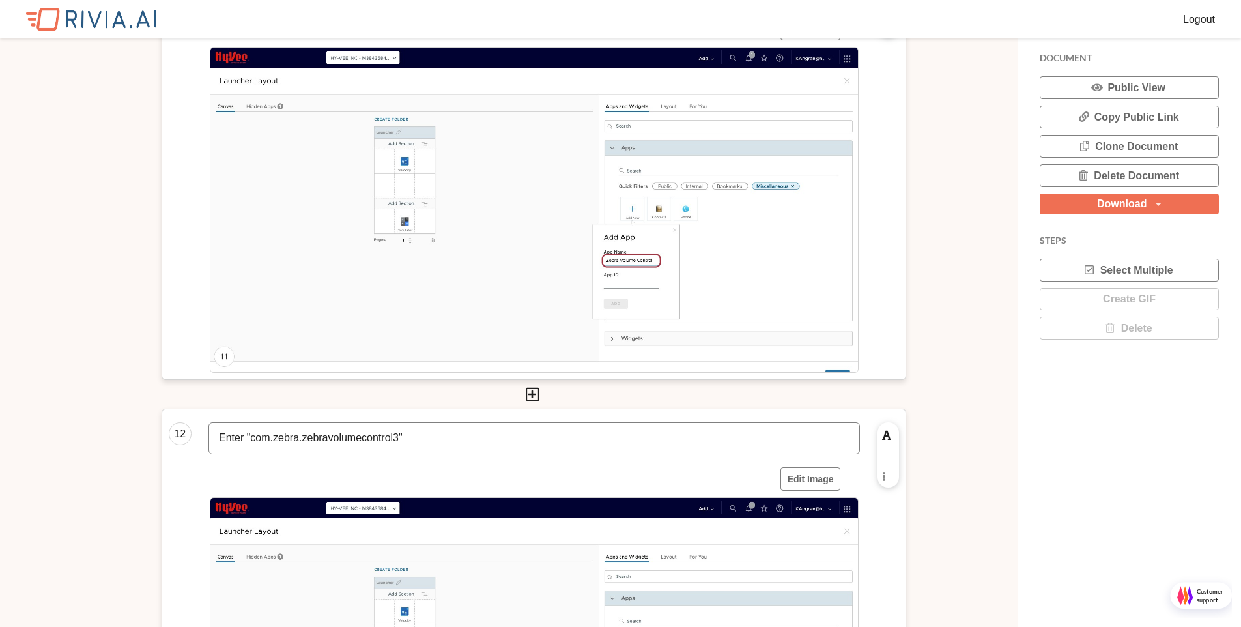
scroll to position [4413, 0]
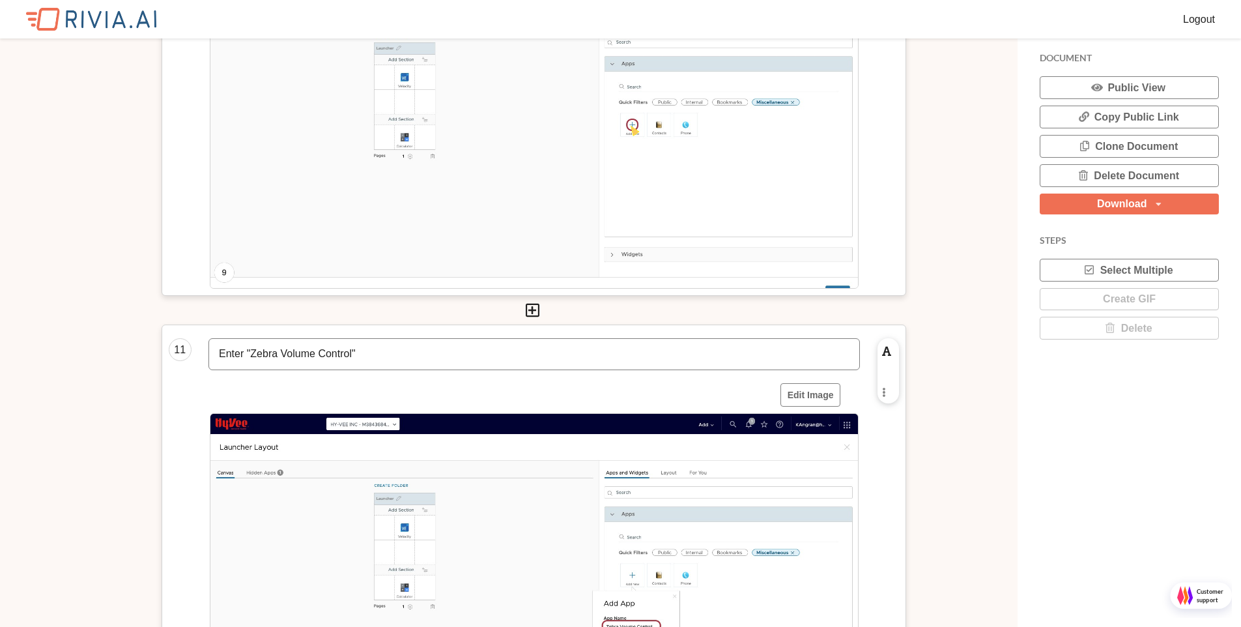
click at [358, 352] on p "Enter "Zebra Volume Control"" at bounding box center [534, 354] width 631 height 15
click at [247, 360] on p "Enter Name of the application" at bounding box center [534, 354] width 631 height 15
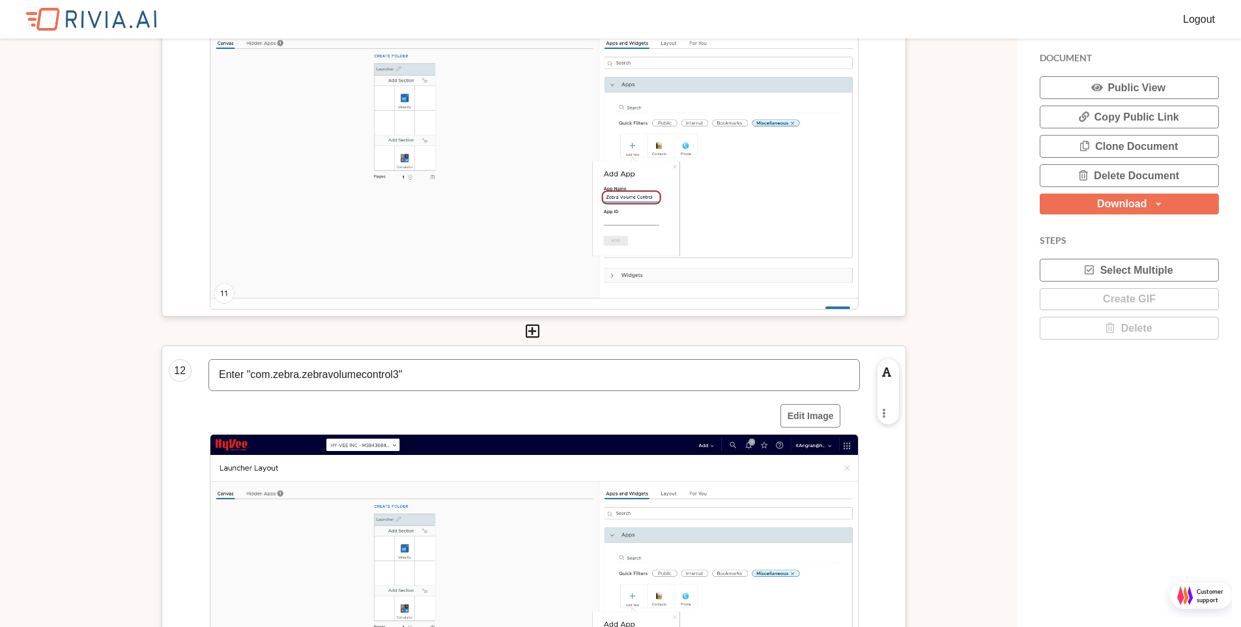
scroll to position [4964, 0]
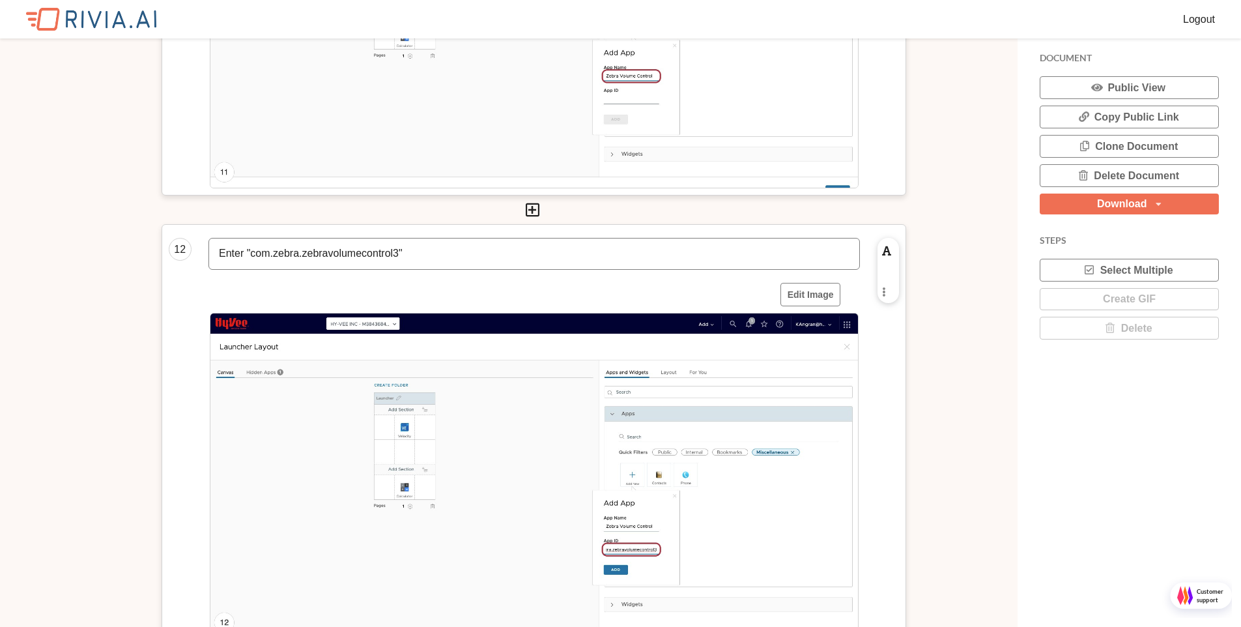
click at [420, 257] on p "Enter "com.zebra.zebravolumecontrol3"" at bounding box center [534, 253] width 631 height 15
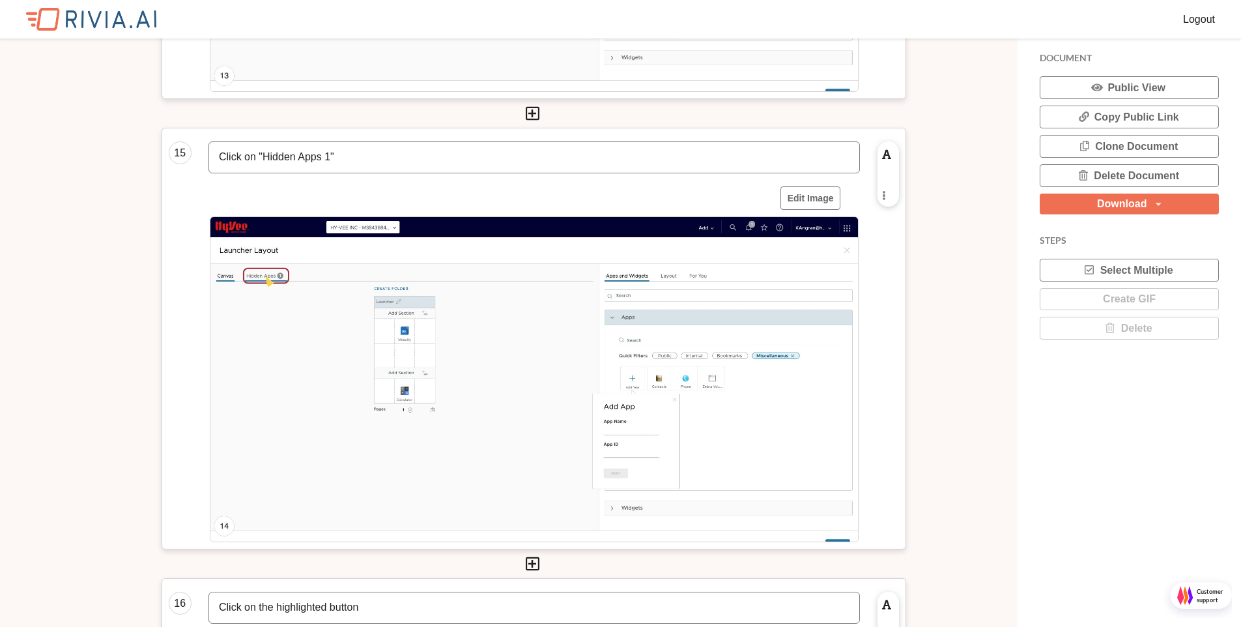
scroll to position [6329, 0]
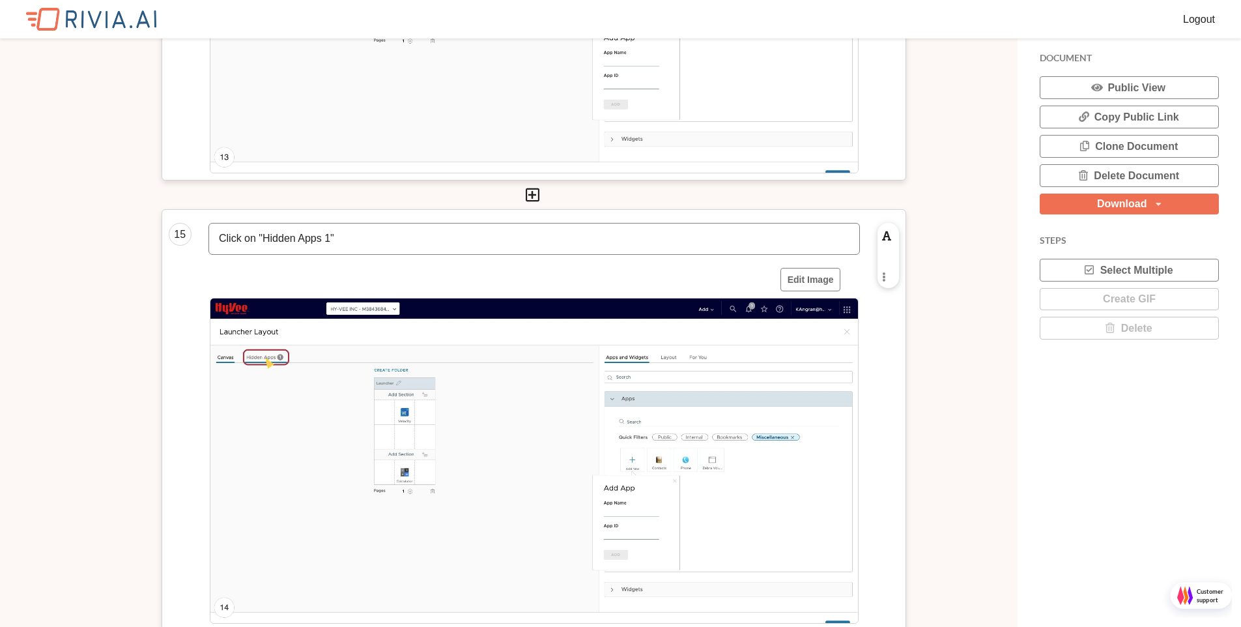
click at [335, 239] on p "Click on "Hidden Apps 1"" at bounding box center [534, 238] width 631 height 15
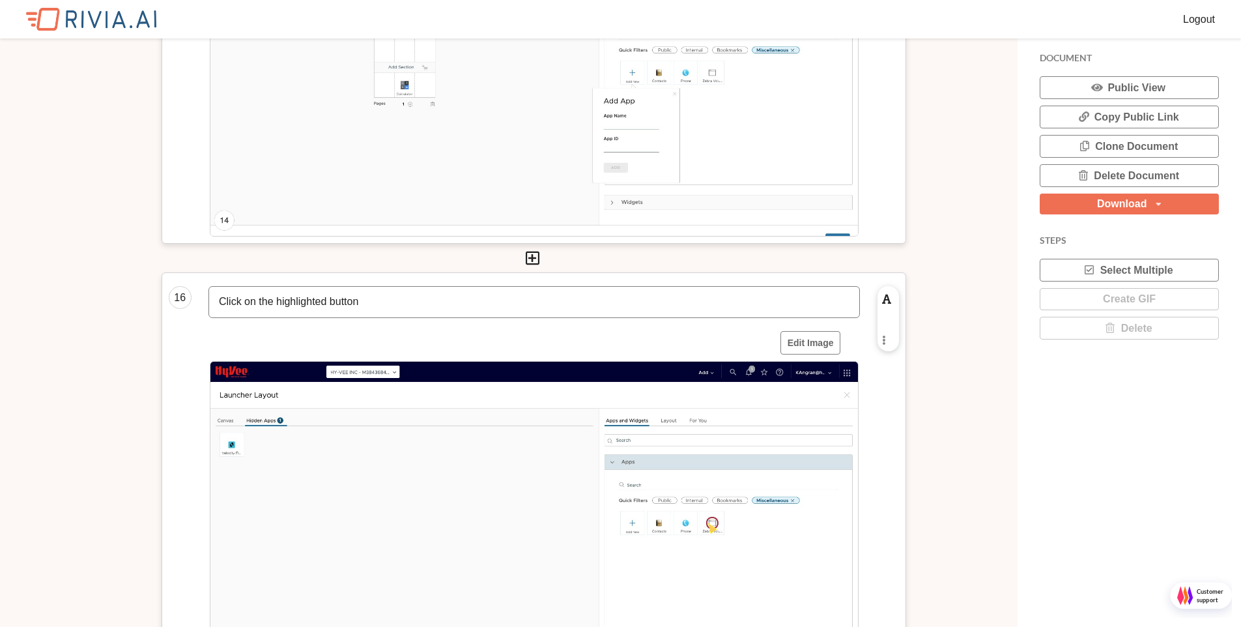
scroll to position [6802, 0]
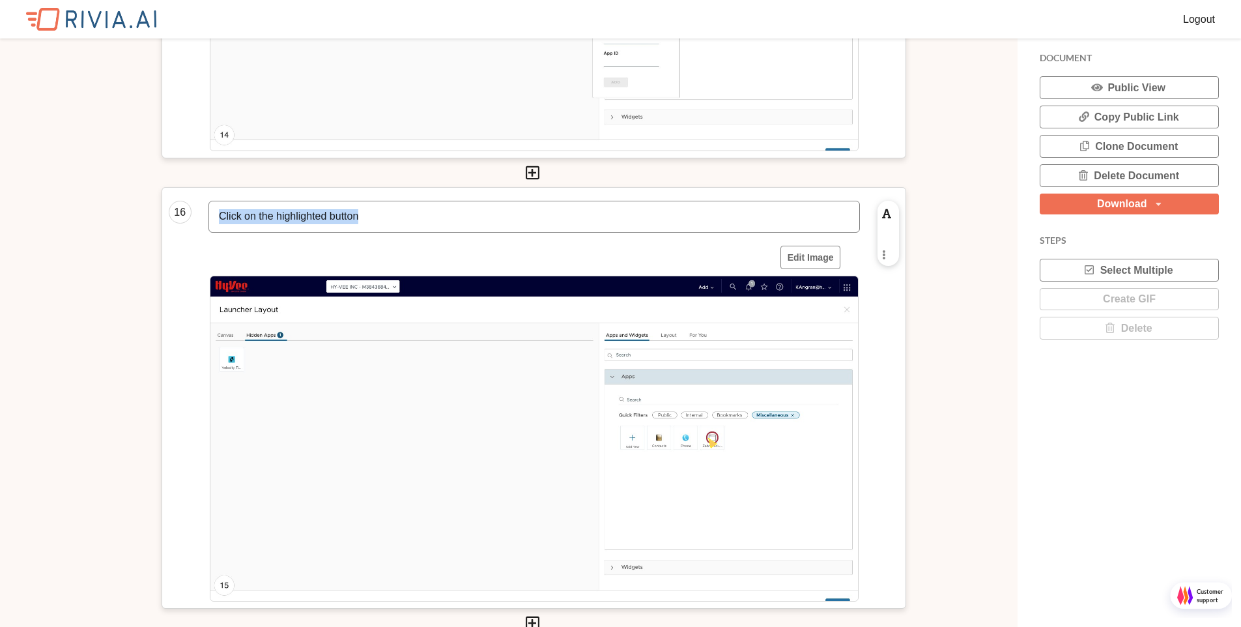
drag, startPoint x: 379, startPoint y: 211, endPoint x: 170, endPoint y: 210, distance: 208.5
click at [170, 210] on div "16 Click on the highlighted button Edit Image Enable rich text editing Replace …" at bounding box center [534, 398] width 745 height 422
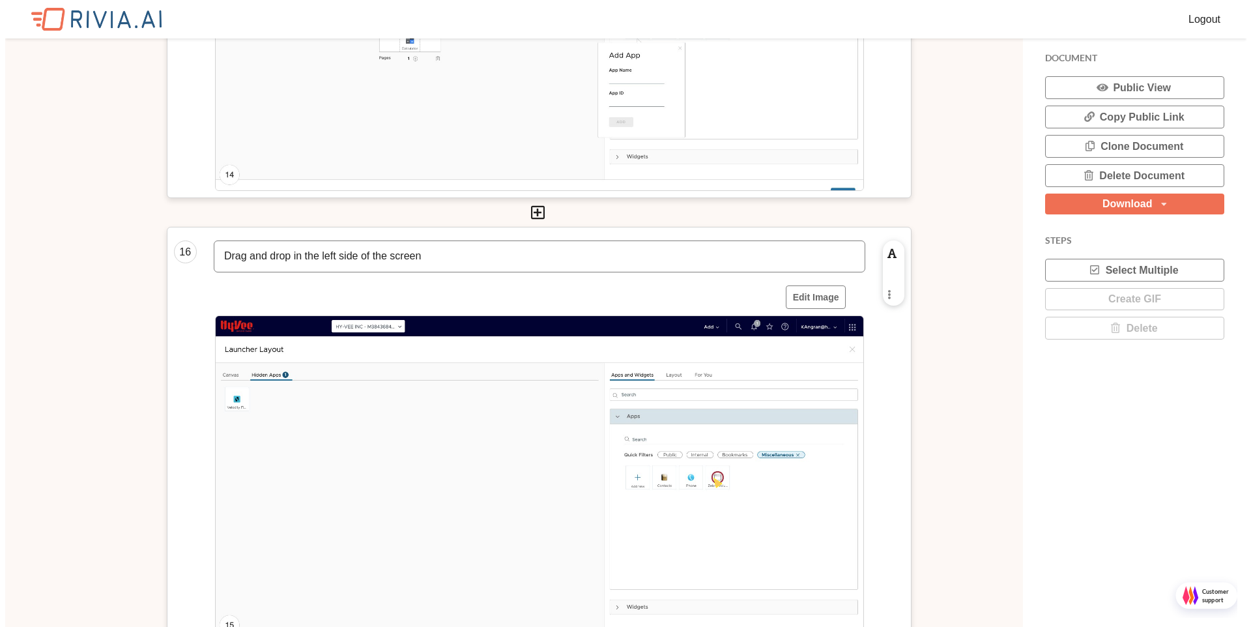
scroll to position [6829, 0]
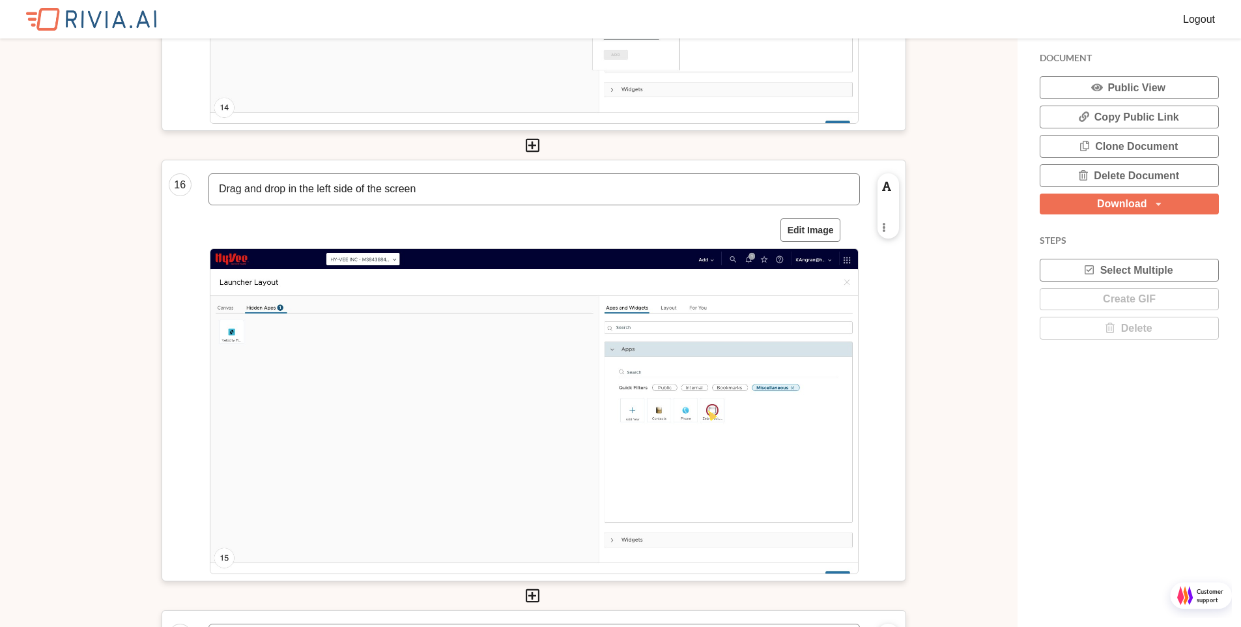
click at [802, 228] on button "Edit Image" at bounding box center [810, 229] width 61 height 23
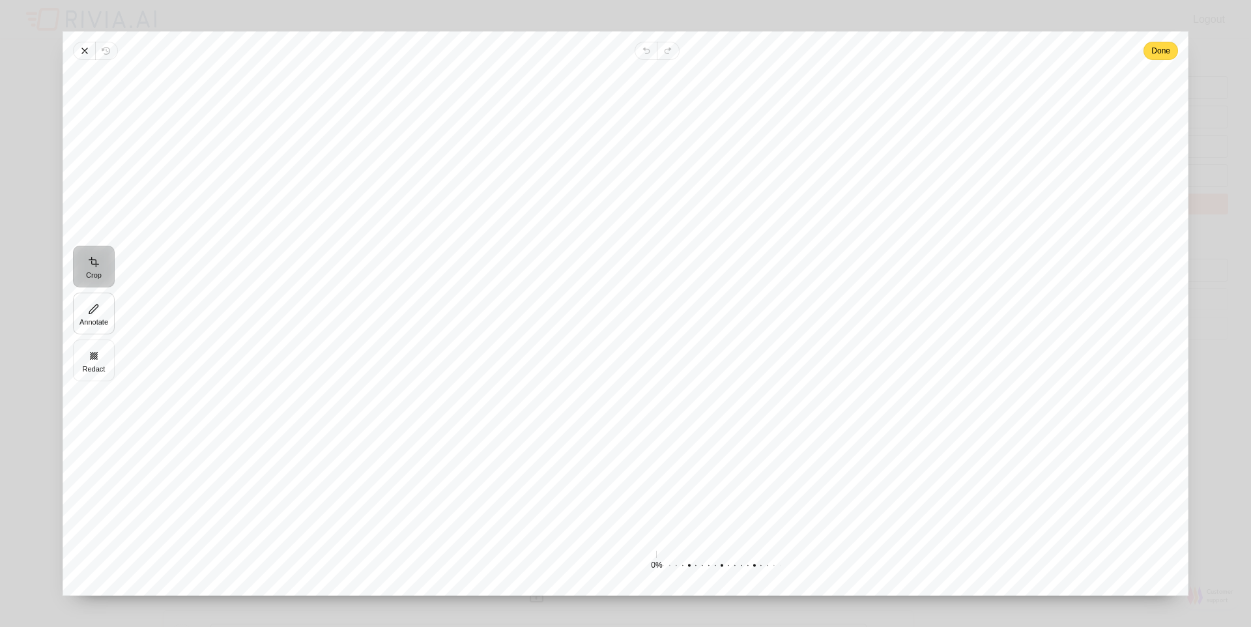
click at [94, 311] on button "Annotate" at bounding box center [94, 314] width 42 height 42
click at [725, 577] on span "Rectangle" at bounding box center [715, 578] width 35 height 8
click at [681, 569] on input "Rectangle" at bounding box center [680, 568] width 1 height 1
radio input "true"
drag, startPoint x: 257, startPoint y: 169, endPoint x: 327, endPoint y: 218, distance: 86.0
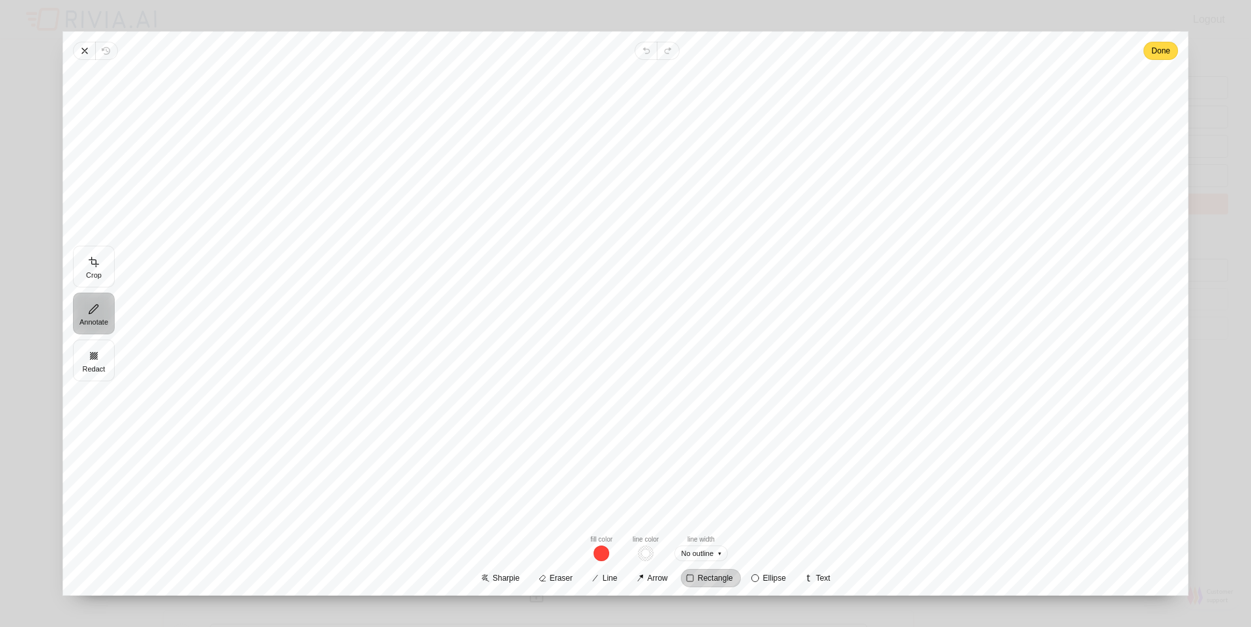
click at [327, 218] on div at bounding box center [657, 296] width 1042 height 453
click at [1162, 47] on span "Done" at bounding box center [1160, 51] width 19 height 16
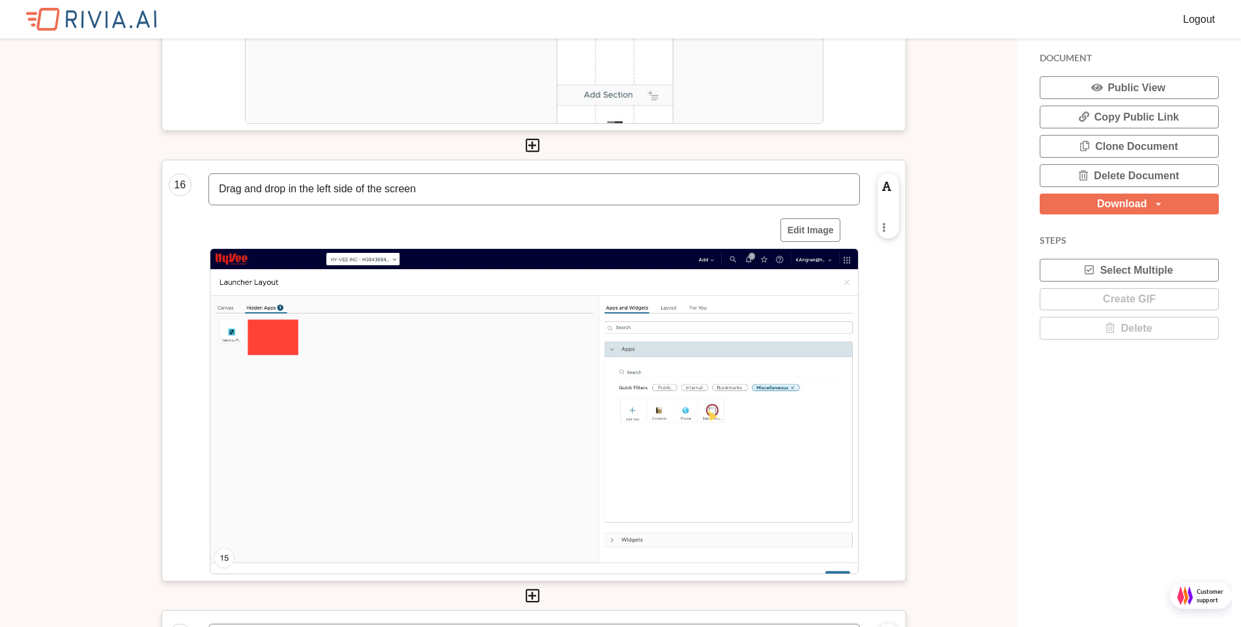
scroll to position [7, 7]
drag, startPoint x: 357, startPoint y: 190, endPoint x: 335, endPoint y: 180, distance: 24.0
click at [335, 180] on div "Drag and drop in the left side of the screen" at bounding box center [534, 189] width 650 height 31
click at [308, 182] on div "Drag and drop in the left side of the screen" at bounding box center [534, 189] width 650 height 31
click at [298, 191] on p "Drag and drop in the left side of the screen" at bounding box center [534, 189] width 631 height 15
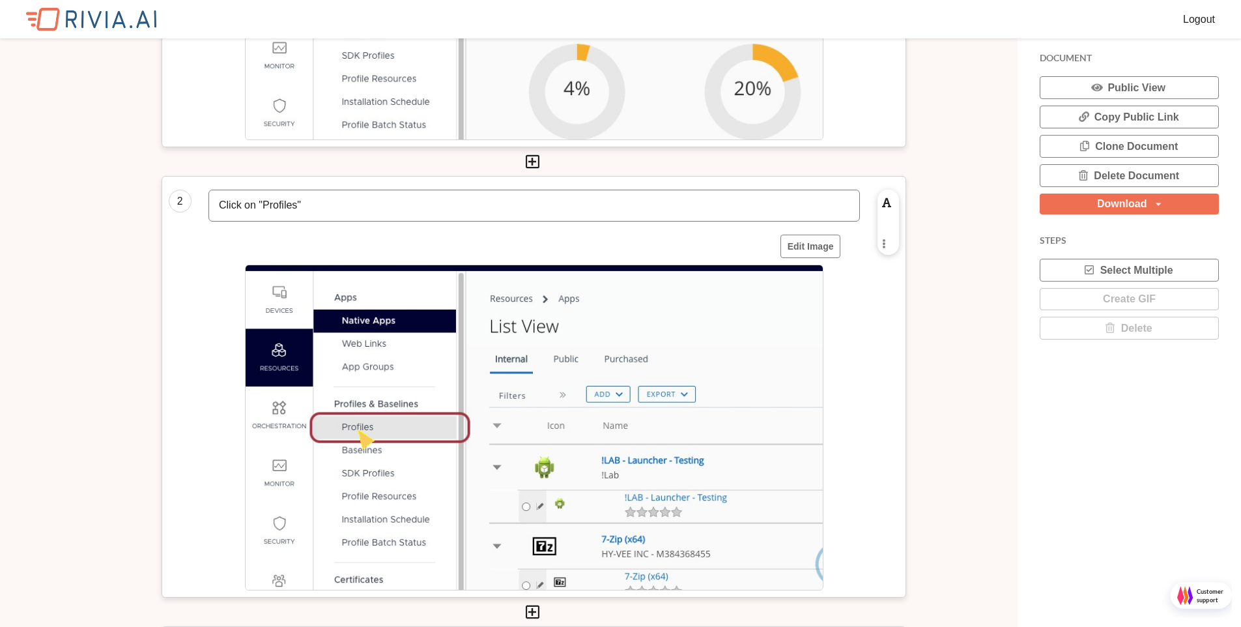
scroll to position [0, 0]
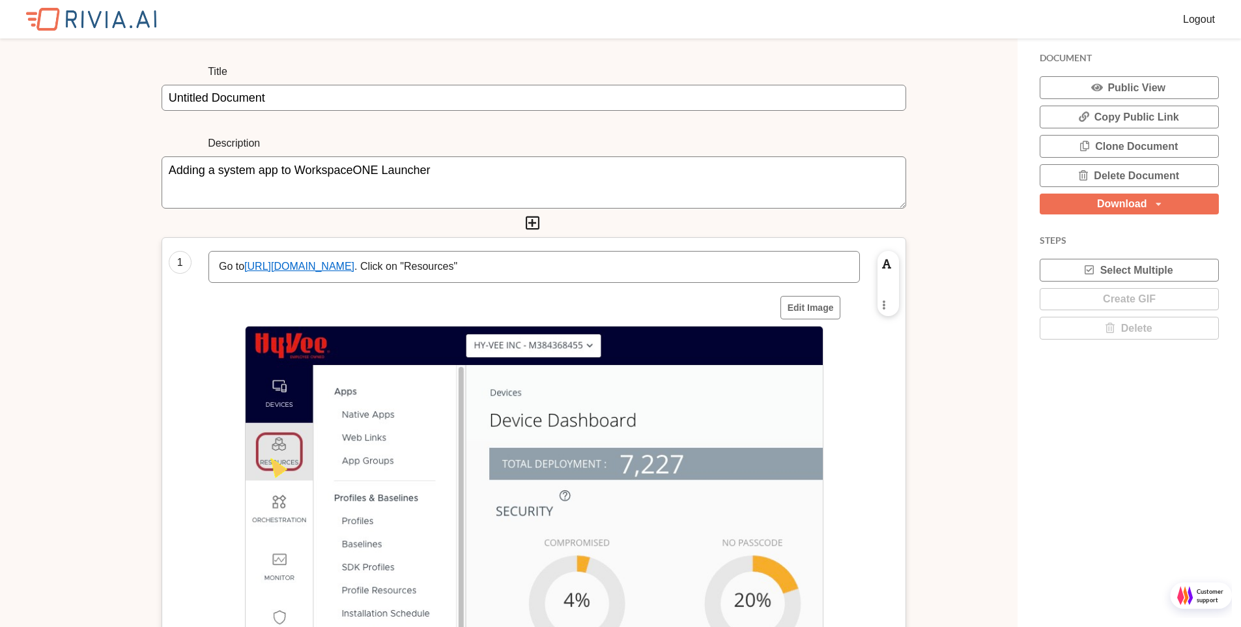
click at [412, 98] on input "Untitled Document" at bounding box center [534, 98] width 745 height 26
click at [414, 97] on input "Untitled Document" at bounding box center [534, 98] width 745 height 26
drag, startPoint x: 414, startPoint y: 97, endPoint x: 45, endPoint y: 84, distance: 369.0
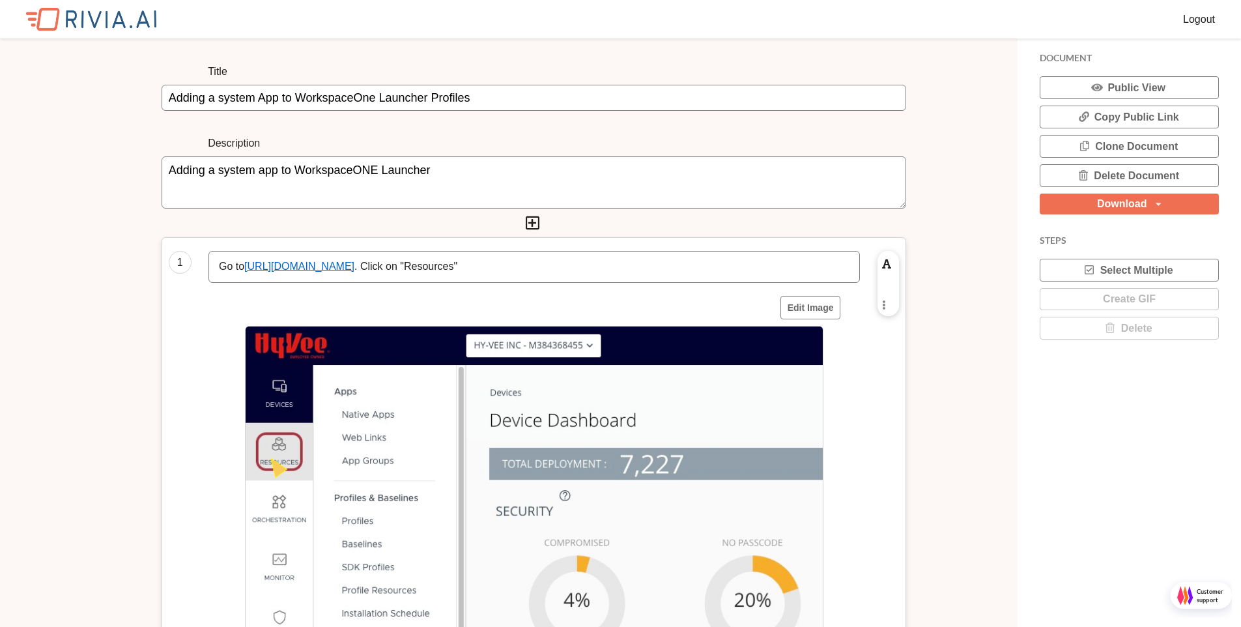
scroll to position [7, 7]
type input "Adding a system App to WorkspaceOne Launcher Profiles"
click at [1124, 203] on div "Download" at bounding box center [1122, 204] width 50 height 10
click at [1104, 229] on div "PDF" at bounding box center [1128, 231] width 177 height 23
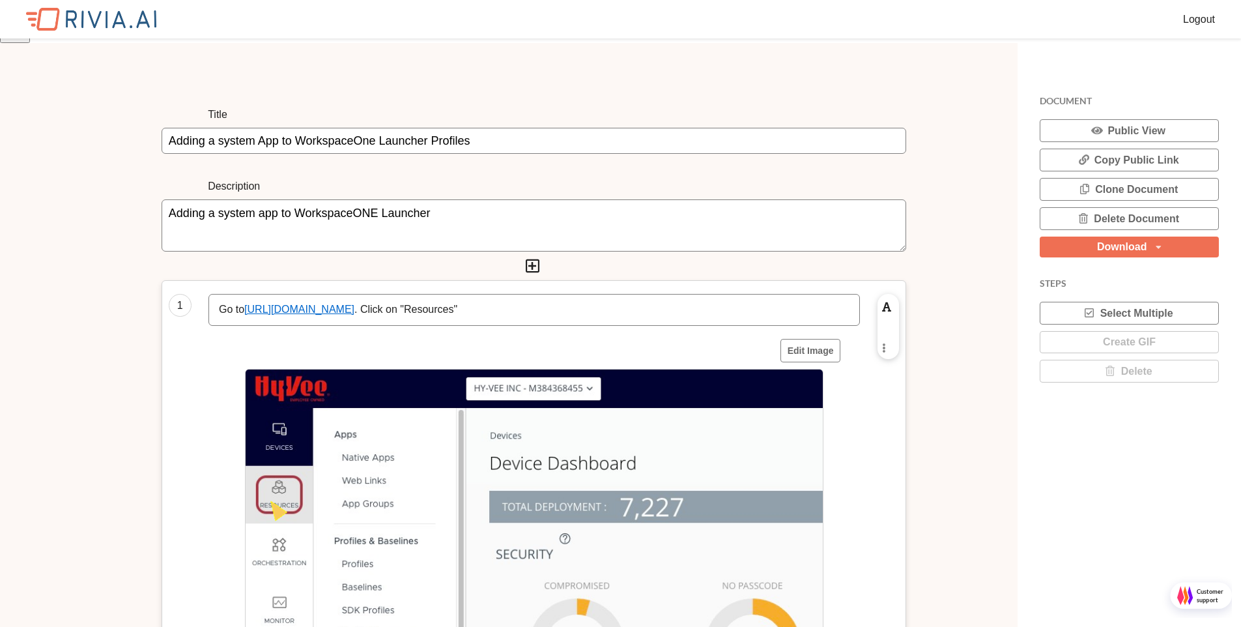
click at [10, 10] on img at bounding box center [5, 5] width 10 height 10
